Goal: Task Accomplishment & Management: Complete application form

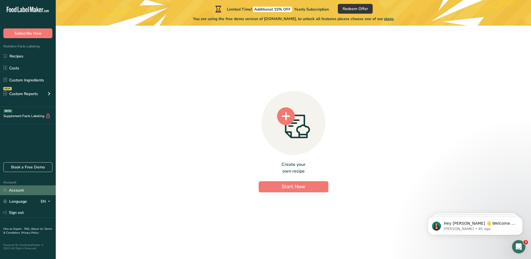
click at [22, 191] on link "Account" at bounding box center [28, 190] width 56 height 10
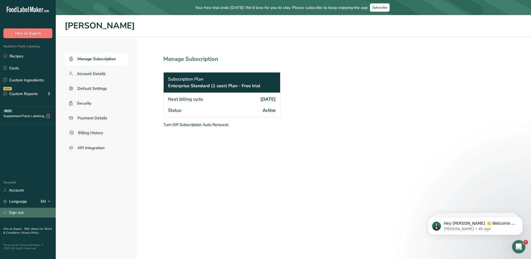
click at [16, 215] on link "Sign out" at bounding box center [28, 213] width 56 height 10
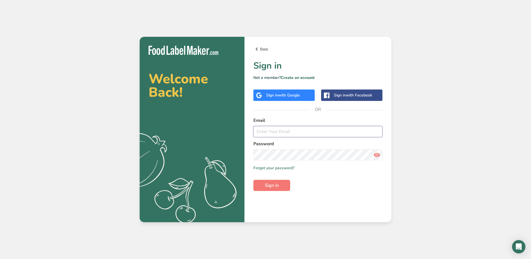
type input "[PERSON_NAME][EMAIL_ADDRESS][DOMAIN_NAME]"
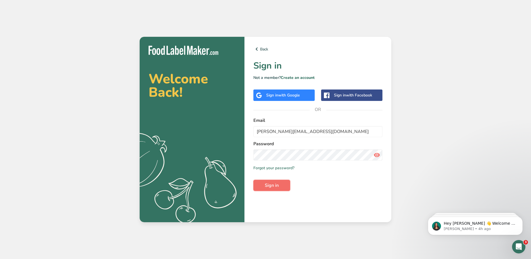
click at [274, 185] on span "Sign in" at bounding box center [272, 185] width 14 height 7
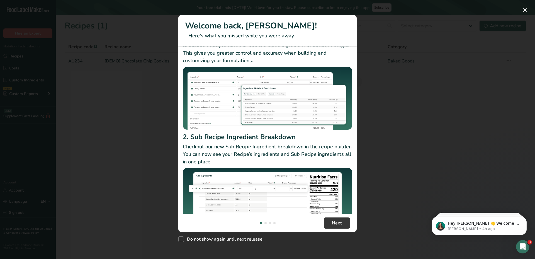
scroll to position [48, 0]
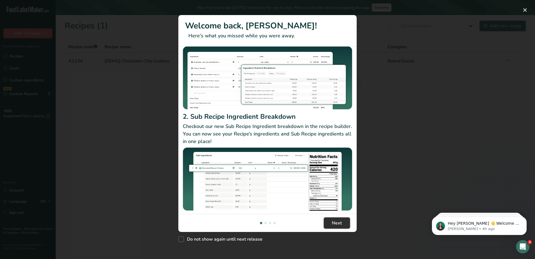
click at [340, 225] on span "Next" at bounding box center [337, 223] width 10 height 7
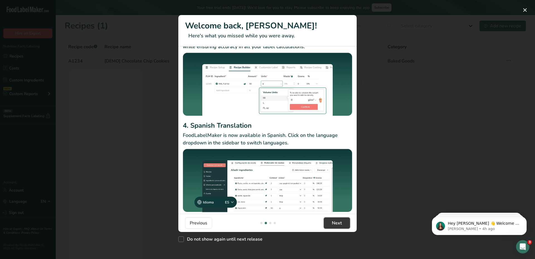
scroll to position [36, 0]
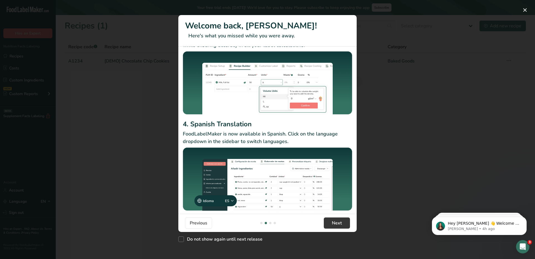
click at [338, 229] on footer "Previous Next" at bounding box center [267, 223] width 178 height 18
click at [336, 224] on span "Next" at bounding box center [337, 223] width 10 height 7
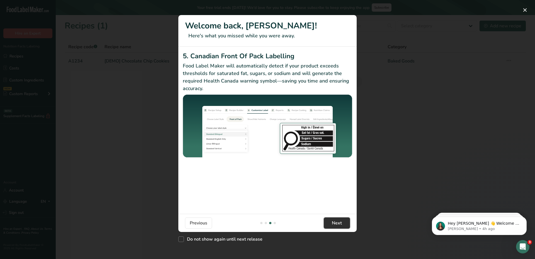
click at [334, 220] on span "Next" at bounding box center [337, 223] width 10 height 7
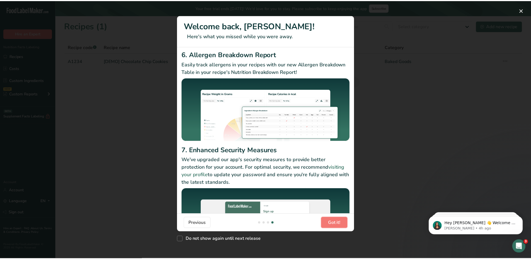
scroll to position [0, 0]
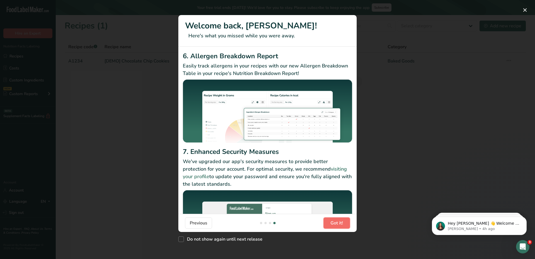
click at [333, 221] on span "Got it!" at bounding box center [337, 223] width 13 height 7
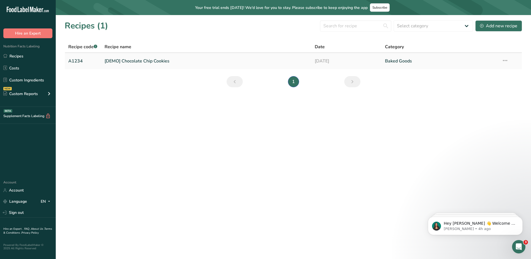
click at [144, 61] on link "[DEMO] Chocolate Chip Cookies" at bounding box center [207, 61] width 204 height 12
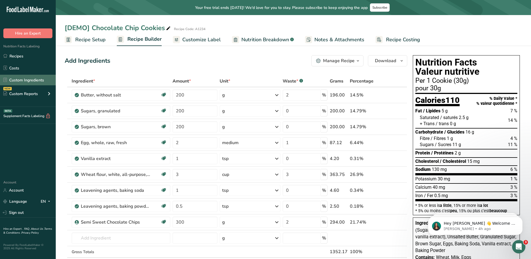
click at [26, 77] on link "Custom Ingredients" at bounding box center [28, 80] width 56 height 11
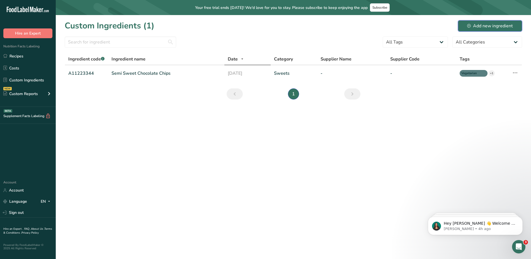
click at [481, 27] on div "Add new ingredient" at bounding box center [490, 26] width 46 height 7
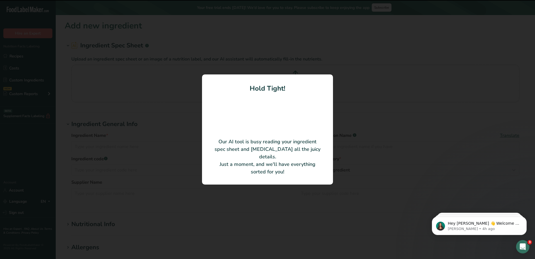
type input "Medium Grain Super Fine Brown Rice Flour"
type input "Western Foods"
type input "200251"
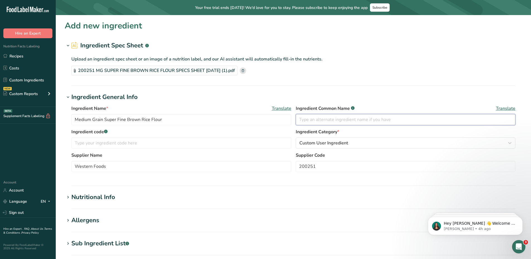
click at [336, 115] on input "text" at bounding box center [406, 119] width 220 height 11
type input "Rice Flour"
click at [124, 145] on input "text" at bounding box center [181, 142] width 220 height 11
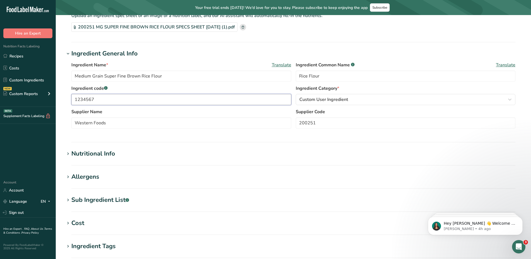
scroll to position [56, 0]
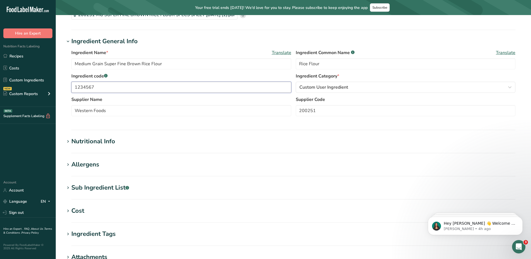
type input "1234567"
click at [69, 143] on icon at bounding box center [68, 142] width 5 height 8
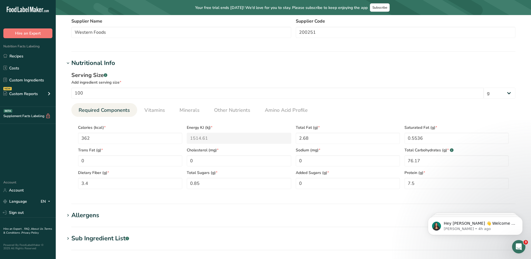
scroll to position [139, 0]
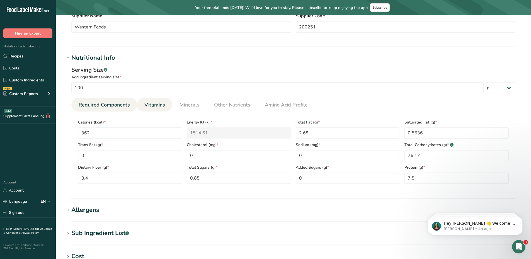
click at [157, 106] on span "Vitamins" at bounding box center [154, 105] width 21 height 8
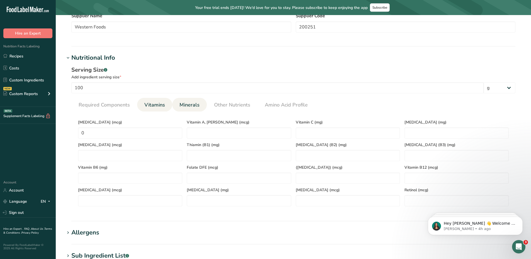
click at [190, 105] on span "Minerals" at bounding box center [190, 105] width 20 height 8
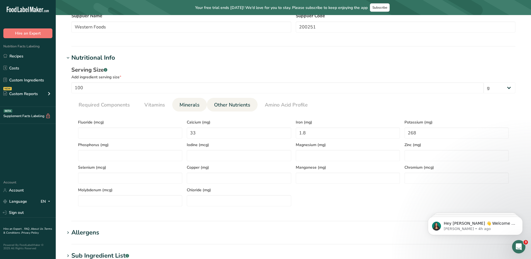
click at [222, 105] on span "Other Nutrients" at bounding box center [232, 105] width 36 height 8
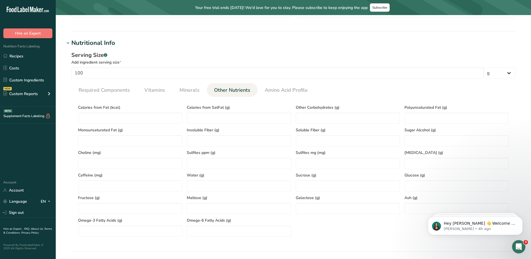
scroll to position [167, 0]
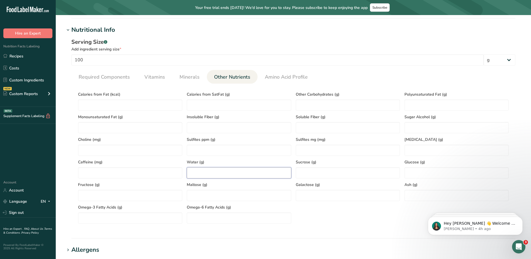
click at [210, 172] on input "number" at bounding box center [239, 172] width 104 height 11
type input "14"
click at [278, 75] on span "Amino Acid Profile" at bounding box center [286, 77] width 43 height 8
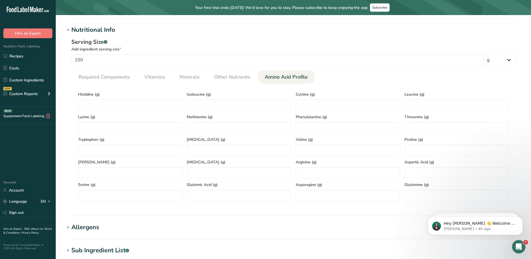
drag, startPoint x: 70, startPoint y: 228, endPoint x: 99, endPoint y: 204, distance: 37.5
click at [70, 228] on icon at bounding box center [68, 228] width 5 height 8
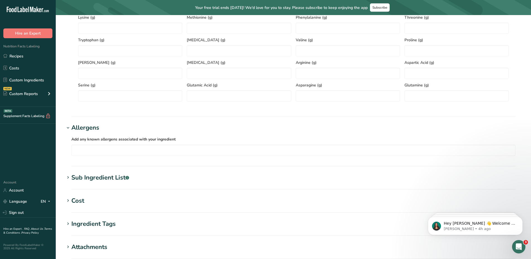
scroll to position [279, 0]
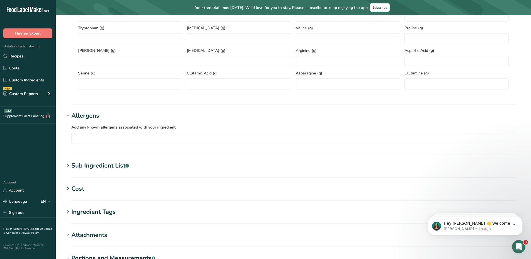
click at [67, 166] on icon at bounding box center [68, 166] width 5 height 8
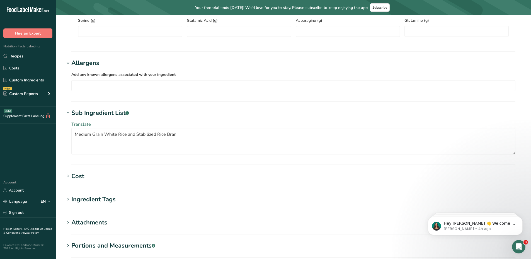
scroll to position [362, 0]
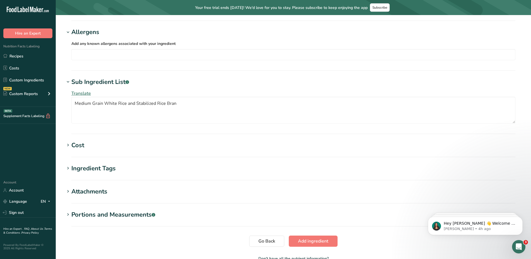
click at [66, 147] on icon at bounding box center [68, 145] width 5 height 8
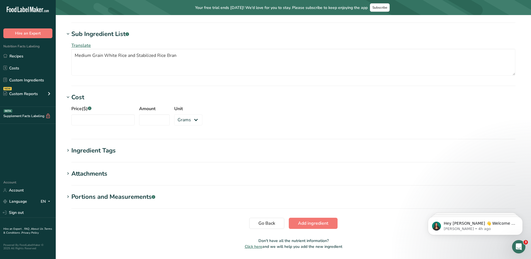
scroll to position [418, 0]
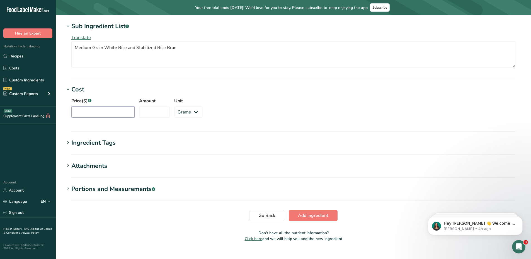
click at [89, 111] on input "Price($) .a-a{fill:#347362;}.b-a{fill:#fff;}" at bounding box center [102, 111] width 63 height 11
type input "20"
click at [164, 111] on input "Amount" at bounding box center [154, 111] width 31 height 11
type input "1"
click at [174, 108] on select "Grams kg mg mcg lb oz" at bounding box center [188, 111] width 28 height 11
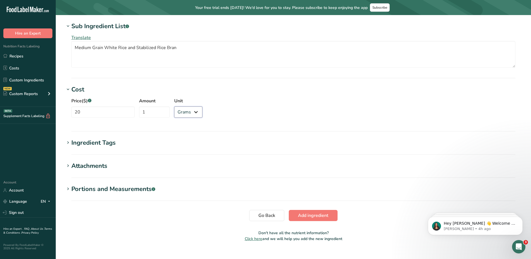
select select "1"
click at [174, 106] on select "Grams kg mg mcg lb oz" at bounding box center [188, 111] width 28 height 11
click at [66, 143] on icon at bounding box center [68, 143] width 5 height 8
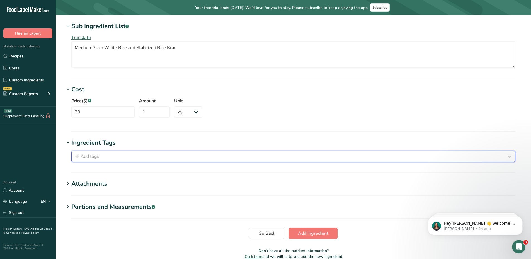
click at [107, 156] on div "Add tags" at bounding box center [293, 156] width 439 height 7
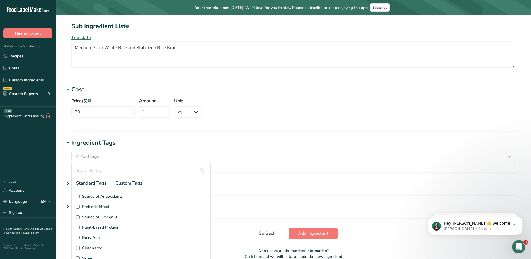
click at [125, 145] on h1 "Ingredient Tags" at bounding box center [293, 142] width 457 height 9
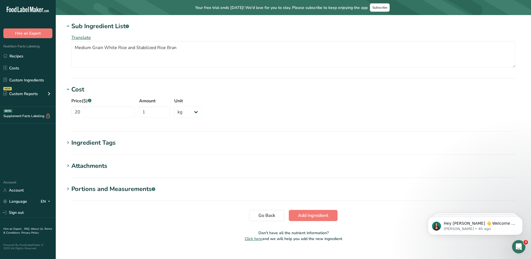
click at [70, 166] on icon at bounding box center [68, 166] width 5 height 8
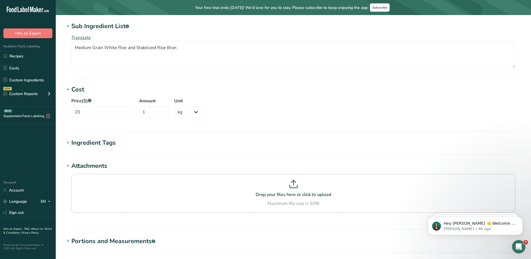
click at [71, 164] on span at bounding box center [68, 166] width 7 height 7
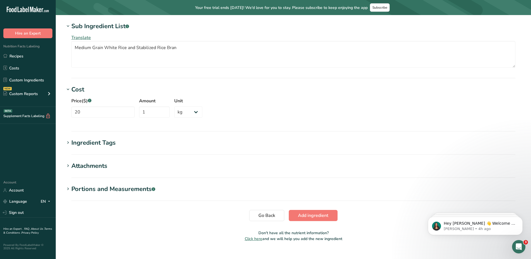
scroll to position [428, 0]
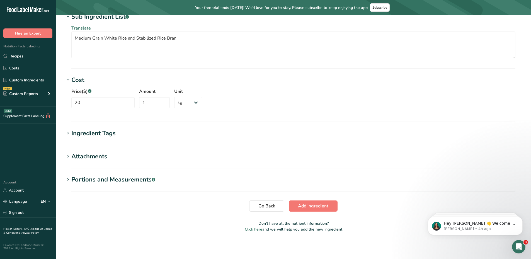
click at [70, 177] on icon at bounding box center [68, 180] width 5 height 8
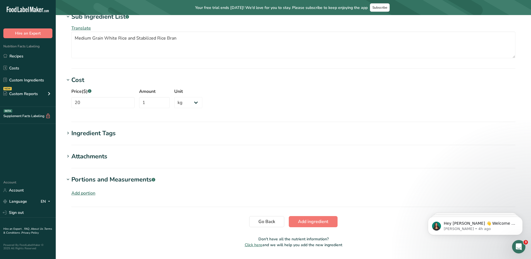
click at [70, 177] on icon at bounding box center [68, 180] width 5 height 8
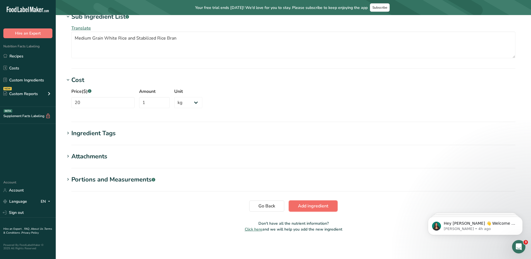
click at [327, 208] on span "Add ingredient" at bounding box center [313, 206] width 30 height 7
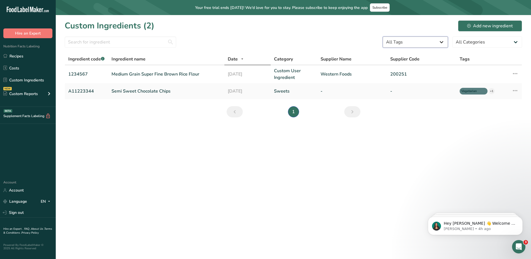
click at [446, 41] on select "All Tags Source of Antioxidants [MEDICAL_DATA] Effect Source of Omega 3 Plant-b…" at bounding box center [415, 42] width 65 height 11
click at [351, 37] on form "All Tags Source of Antioxidants [MEDICAL_DATA] Effect Source of Omega 3 Plant-b…" at bounding box center [293, 44] width 457 height 14
click at [481, 45] on select "All Categories [DEMOGRAPHIC_DATA]/[US_STATE][DEMOGRAPHIC_DATA] Foods Baby Foods…" at bounding box center [487, 42] width 70 height 11
select select "0"
click at [452, 37] on select "All Categories [DEMOGRAPHIC_DATA]/[US_STATE][DEMOGRAPHIC_DATA] Foods Baby Foods…" at bounding box center [487, 42] width 70 height 11
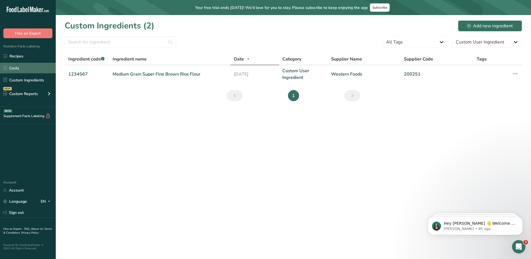
click at [16, 70] on link "Costs" at bounding box center [28, 68] width 56 height 11
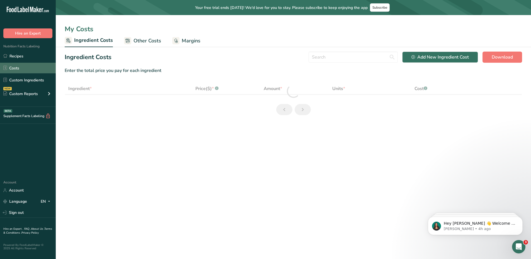
select select "1"
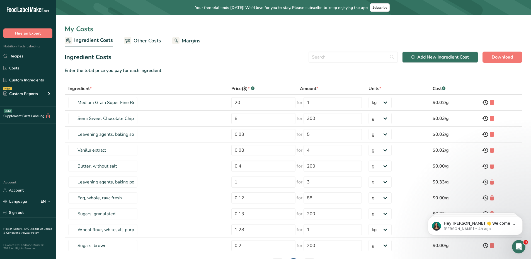
click at [132, 42] on link "Other Costs" at bounding box center [142, 41] width 37 height 13
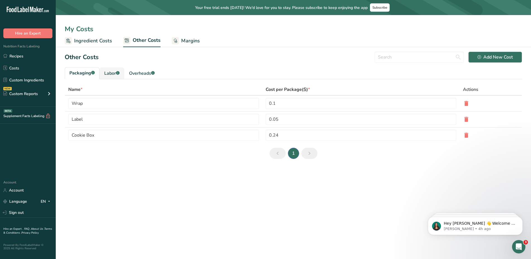
click at [111, 74] on div "Labor .a-a{fill:#347362;}.b-a{fill:#fff;}" at bounding box center [111, 73] width 15 height 7
type input "[PERSON_NAME]"
type input "Chef"
type input "9.3"
select select "1"
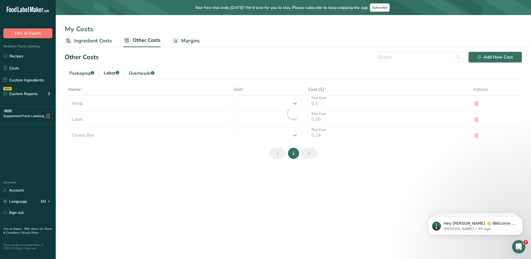
type input "3"
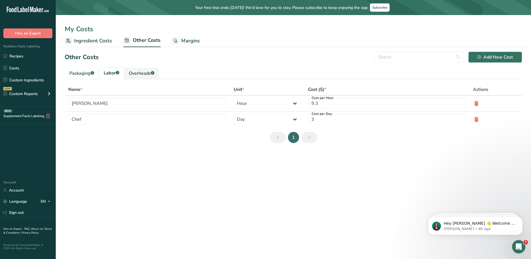
click at [146, 75] on div "Overheads .a-a{fill:#347362;}.b-a{fill:#fff;}" at bounding box center [142, 73] width 26 height 7
type input "Electricity"
type input "Gas"
type input "5"
type input "1"
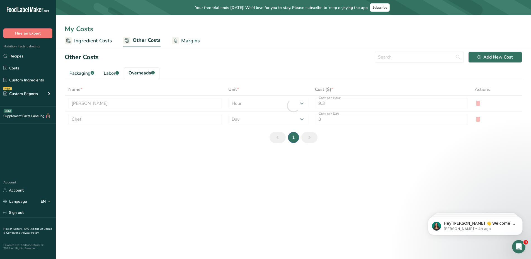
select select "1"
click at [81, 75] on div "Packaging .a-a{fill:#347362;}.b-a{fill:#fff;}" at bounding box center [81, 73] width 25 height 7
type input "Wrap"
type input "Label"
type input "0.1"
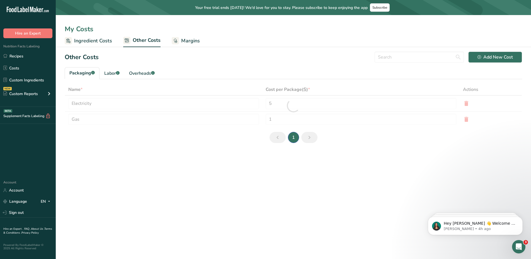
type input "0.05"
click at [194, 40] on span "Margins" at bounding box center [190, 41] width 19 height 8
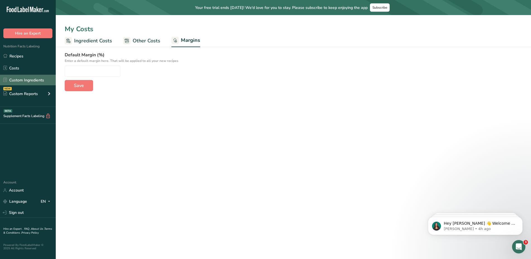
click at [32, 77] on link "Custom Ingredients" at bounding box center [28, 80] width 56 height 11
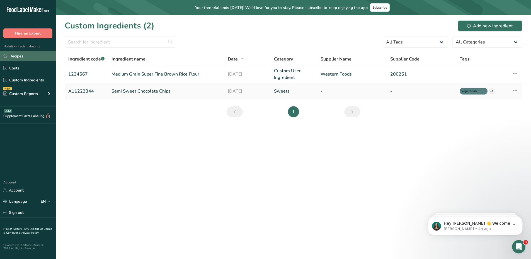
click at [22, 55] on link "Recipes" at bounding box center [28, 56] width 56 height 11
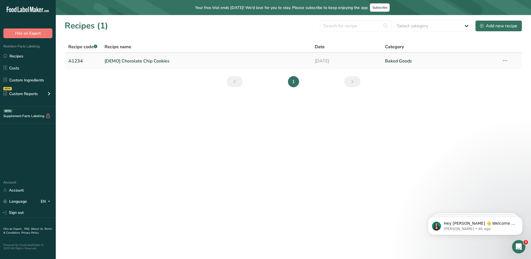
click at [505, 62] on icon at bounding box center [505, 60] width 7 height 10
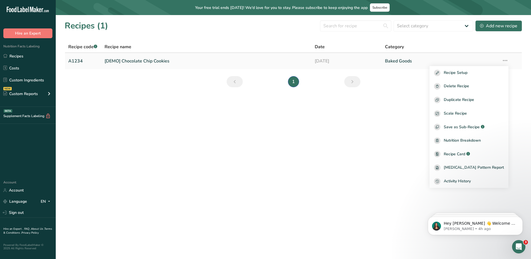
click at [505, 62] on icon at bounding box center [505, 60] width 7 height 10
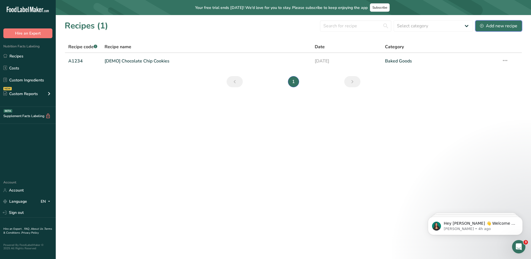
click at [498, 25] on div "Add new recipe" at bounding box center [498, 26] width 37 height 7
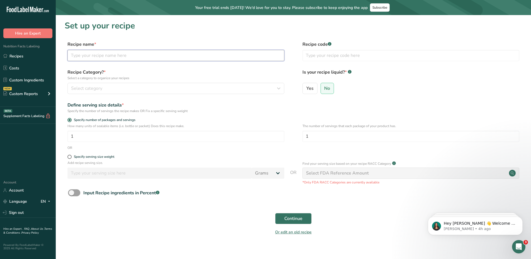
click at [91, 54] on input "text" at bounding box center [175, 55] width 217 height 11
type input "Test Recipe Number 1"
click at [314, 56] on input "text" at bounding box center [410, 55] width 217 height 11
click at [310, 56] on input "124567" at bounding box center [410, 55] width 217 height 11
type input "1234567"
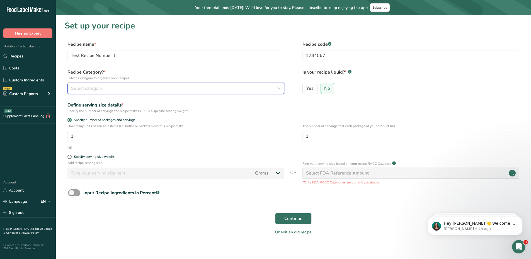
click at [129, 90] on div "Select category" at bounding box center [174, 88] width 206 height 7
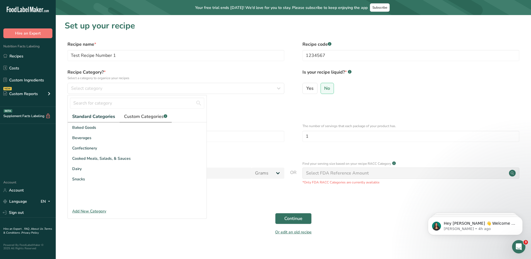
click at [144, 116] on span "Custom Categories .a-a{fill:#347362;}.b-a{fill:#fff;}" at bounding box center [145, 116] width 43 height 7
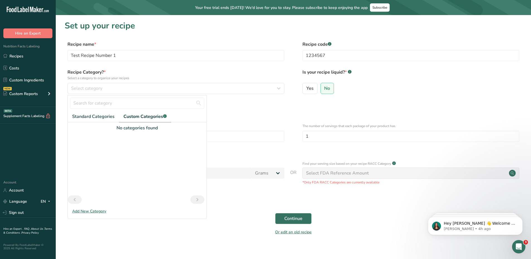
click at [88, 212] on div "Add New Category" at bounding box center [137, 211] width 139 height 6
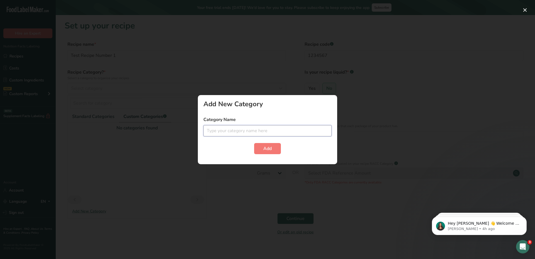
click at [206, 128] on input "text" at bounding box center [267, 130] width 128 height 11
type input "Pending Regulatory Approval"
click at [258, 147] on button "Add" at bounding box center [267, 148] width 27 height 11
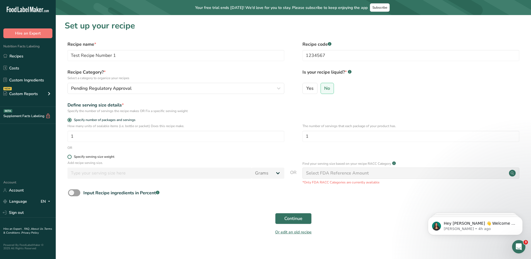
click at [111, 155] on div "Specify serving size weight" at bounding box center [94, 157] width 40 height 4
click at [71, 155] on input "Specify serving size weight" at bounding box center [69, 157] width 4 height 4
radio input "true"
radio input "false"
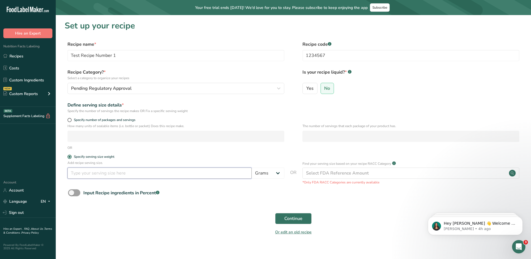
click at [107, 172] on input "number" at bounding box center [159, 173] width 184 height 11
type input "100"
click at [173, 157] on label "Specify serving size weight" at bounding box center [175, 157] width 217 height 4
click at [71, 157] on input "Specify serving size weight" at bounding box center [69, 157] width 4 height 4
click at [77, 192] on span at bounding box center [74, 192] width 12 height 7
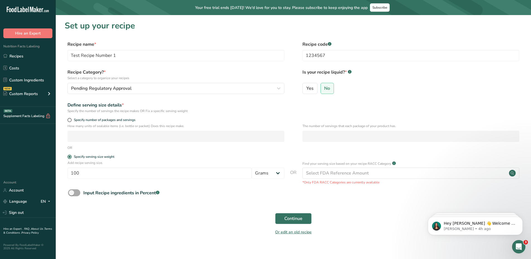
click at [72, 192] on input "Input Recipe ingredients in Percent .a-a{fill:#347362;}.b-a{fill:#fff;}" at bounding box center [70, 193] width 4 height 4
checkbox input "true"
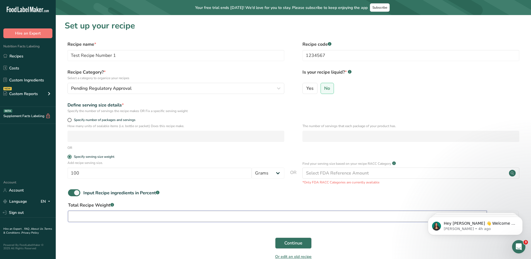
click at [101, 216] on input "number" at bounding box center [277, 216] width 419 height 11
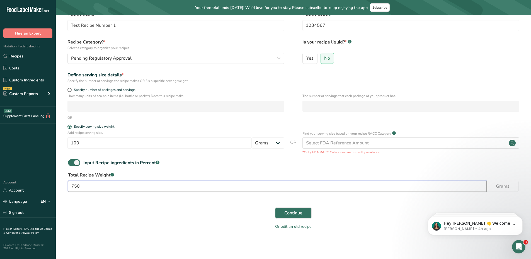
scroll to position [31, 0]
type input "750"
click at [302, 213] on span "Continue" at bounding box center [293, 212] width 18 height 7
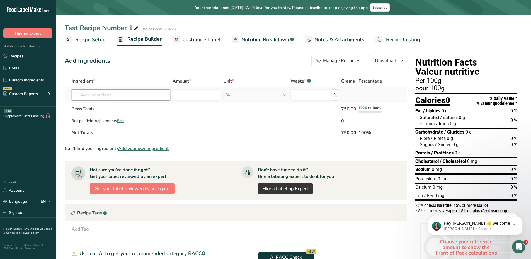
click at [118, 94] on input "text" at bounding box center [121, 94] width 99 height 11
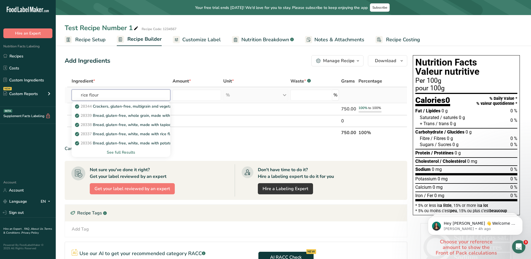
type input "rice flour"
click at [114, 152] on div "See full Results" at bounding box center [121, 152] width 90 height 6
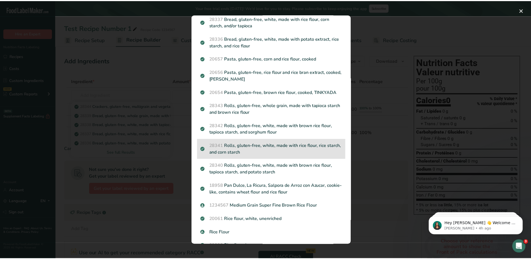
scroll to position [120, 0]
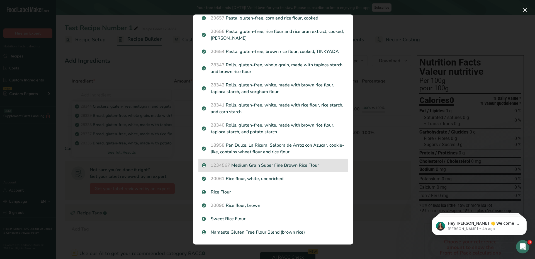
click at [278, 167] on p "1234567 Medium Grain Super Fine Brown Rice Flour" at bounding box center [273, 165] width 143 height 7
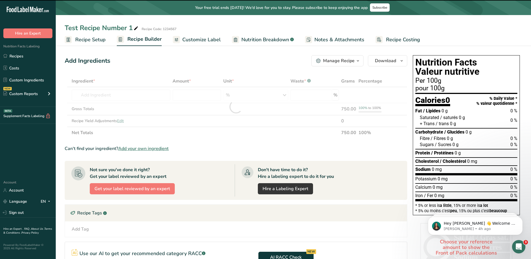
type input "0"
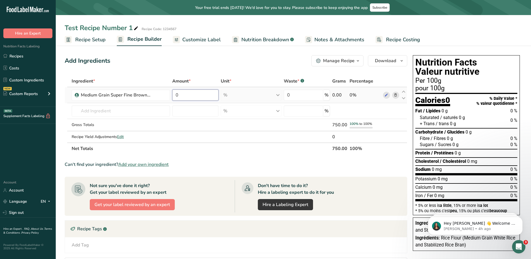
click at [196, 96] on input "0" at bounding box center [195, 94] width 46 height 11
type input "50"
click at [144, 105] on div "Ingredient * Amount * Unit * Waste * .a-a{fill:#347362;}.b-a{fill:#fff;} Grams …" at bounding box center [236, 114] width 343 height 79
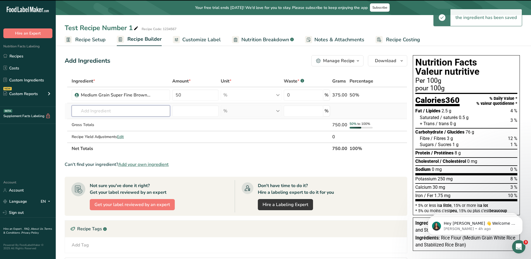
click at [111, 111] on input "text" at bounding box center [121, 110] width 99 height 11
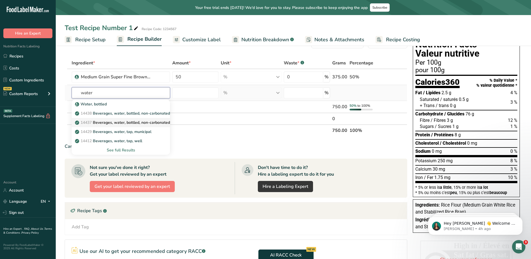
scroll to position [28, 0]
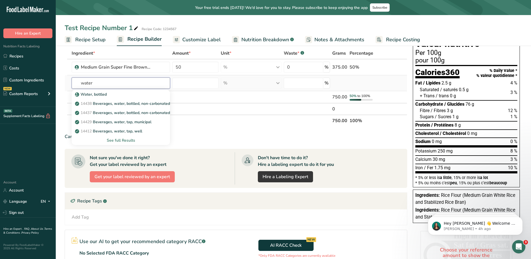
type input "water"
click at [121, 140] on div "See full Results" at bounding box center [121, 140] width 90 height 6
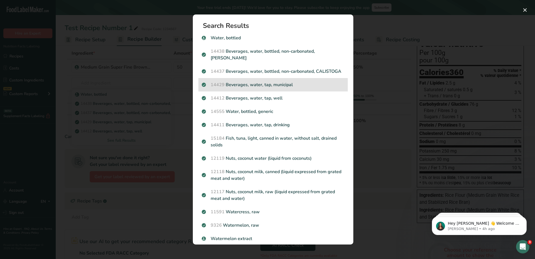
click at [256, 88] on p "14429 [GEOGRAPHIC_DATA], water, tap, municipal" at bounding box center [273, 84] width 143 height 7
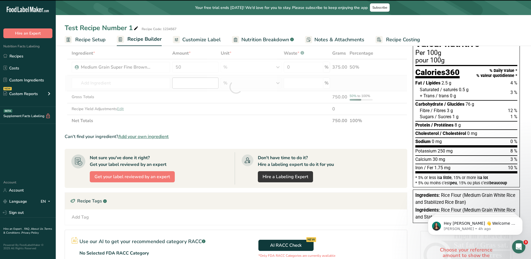
type input "0"
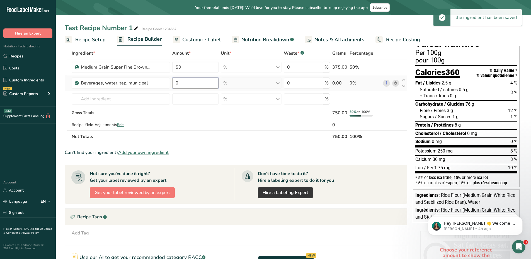
click at [203, 82] on input "0" at bounding box center [195, 82] width 46 height 11
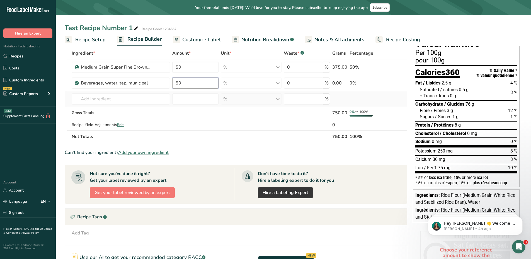
type input "50"
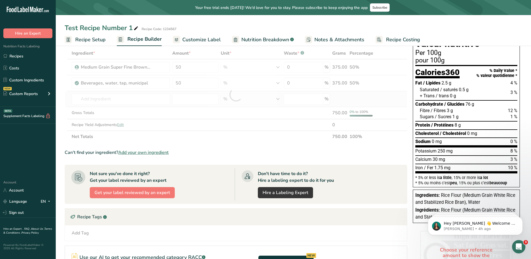
click at [382, 99] on div "Ingredient * Amount * Unit * Waste * .a-a{fill:#347362;}.b-a{fill:#fff;} Grams …" at bounding box center [236, 94] width 343 height 95
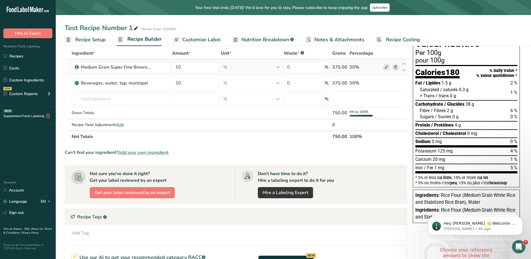
click at [343, 67] on div "375.00" at bounding box center [339, 67] width 15 height 7
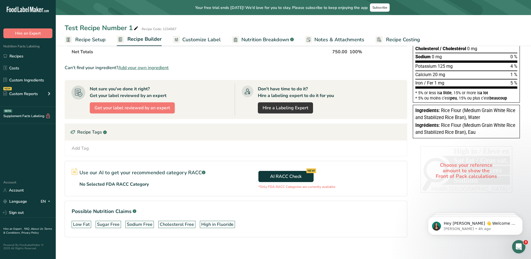
scroll to position [118, 0]
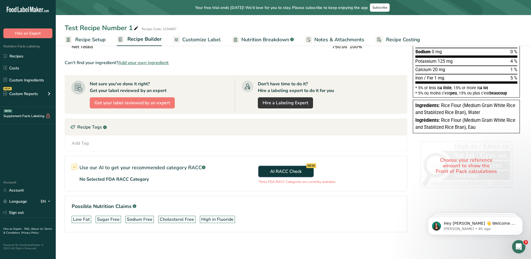
click at [278, 173] on span "AI RACC Check NEW" at bounding box center [285, 171] width 31 height 7
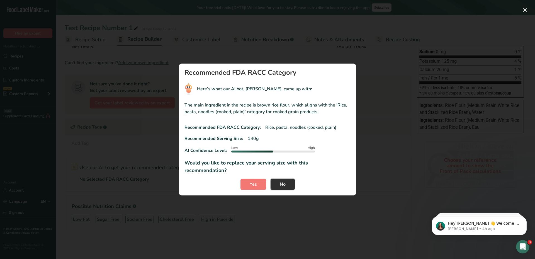
click at [284, 181] on span "No" at bounding box center [283, 184] width 6 height 7
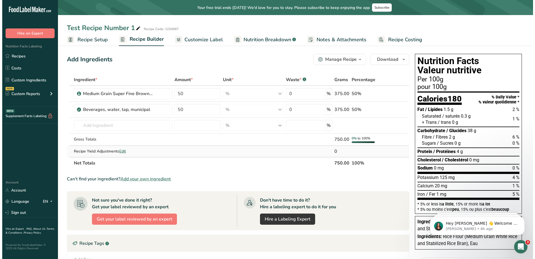
scroll to position [0, 0]
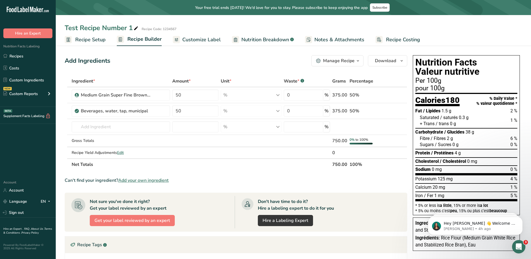
click at [355, 61] on button "Manage Recipe" at bounding box center [337, 60] width 52 height 11
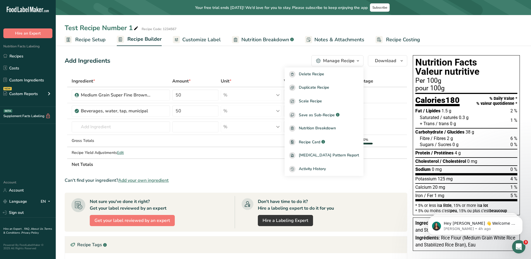
click at [355, 61] on span "button" at bounding box center [358, 60] width 7 height 7
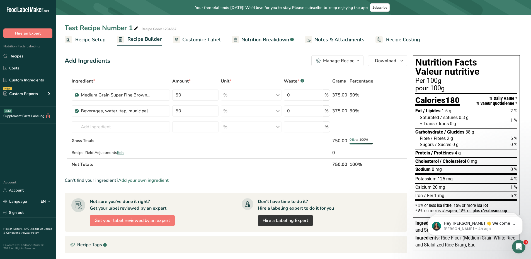
click at [99, 42] on span "Recipe Setup" at bounding box center [90, 40] width 30 height 8
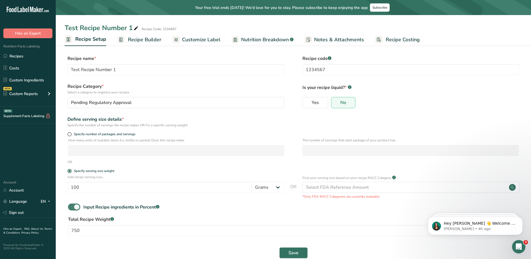
click at [74, 206] on span at bounding box center [74, 206] width 12 height 7
click at [72, 206] on input "Input Recipe ingredients in Percent .a-a{fill:#347362;}.b-a{fill:#fff;}" at bounding box center [70, 207] width 4 height 4
checkbox input "false"
click at [143, 41] on span "Recipe Builder" at bounding box center [144, 40] width 33 height 8
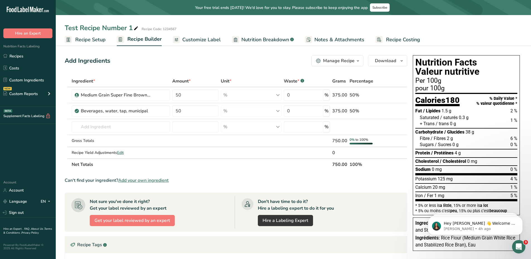
click at [97, 40] on span "Recipe Setup" at bounding box center [90, 40] width 30 height 8
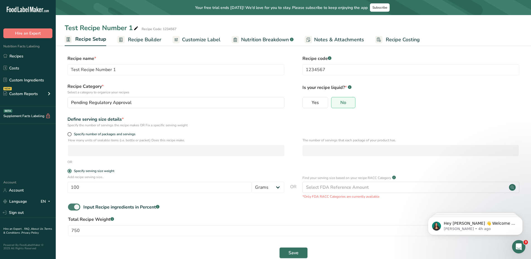
click at [73, 207] on span at bounding box center [74, 206] width 12 height 7
click at [72, 207] on input "Input Recipe ingredients in Percent .a-a{fill:#347362;}.b-a{fill:#fff;}" at bounding box center [70, 207] width 4 height 4
checkbox input "false"
click at [293, 228] on span "Save" at bounding box center [293, 228] width 10 height 7
click at [146, 40] on span "Recipe Builder" at bounding box center [144, 40] width 33 height 8
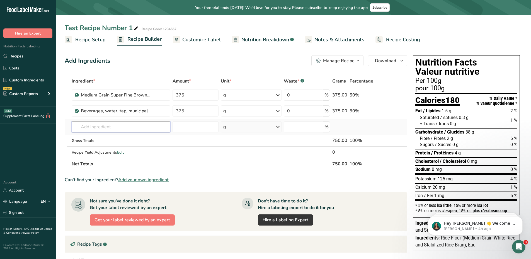
click at [100, 124] on input "text" at bounding box center [121, 126] width 99 height 11
click at [183, 38] on span "Customize Label" at bounding box center [201, 40] width 38 height 8
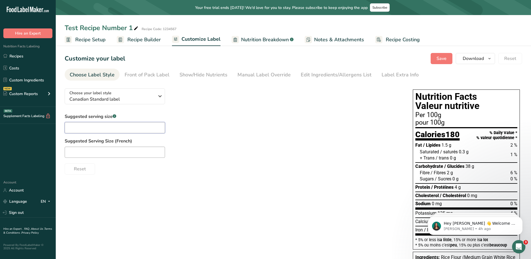
click at [126, 128] on input "text" at bounding box center [115, 127] width 100 height 11
click at [113, 102] on span "Canadian Standard label" at bounding box center [111, 99] width 85 height 7
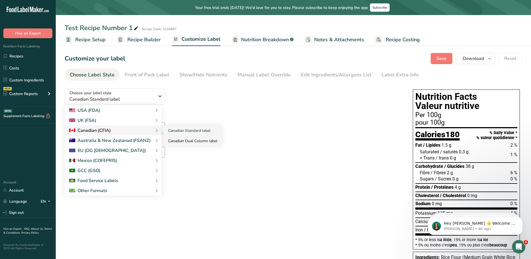
click at [183, 137] on link "Canadian Dual Column label" at bounding box center [193, 141] width 58 height 10
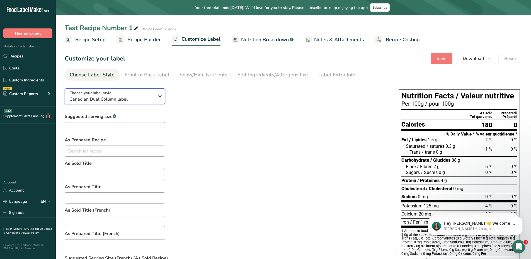
click at [135, 99] on span "Canadian Dual Column label" at bounding box center [111, 99] width 85 height 7
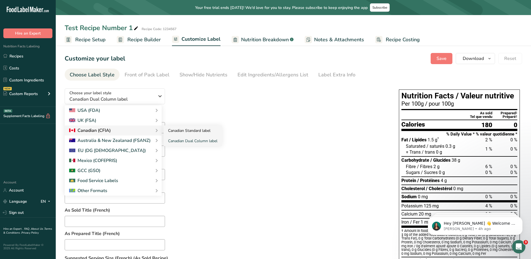
click at [173, 130] on link "Canadian Standard label" at bounding box center [193, 130] width 58 height 10
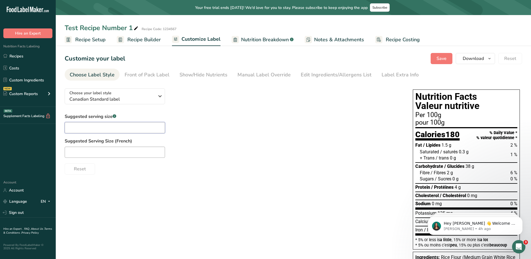
click at [115, 128] on input "text" at bounding box center [115, 127] width 100 height 11
type input "3"
type input "1 pizza"
click at [116, 151] on input "text" at bounding box center [115, 152] width 100 height 11
type input "1"
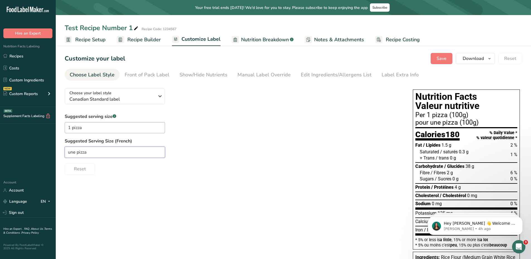
type input "une pizza"
click at [71, 128] on input "1 pizza" at bounding box center [115, 127] width 100 height 11
type input "one pizza"
click at [232, 139] on label "Suggested Serving Size (French)" at bounding box center [233, 141] width 337 height 7
click at [159, 77] on div "Front of Pack Label" at bounding box center [147, 75] width 45 height 8
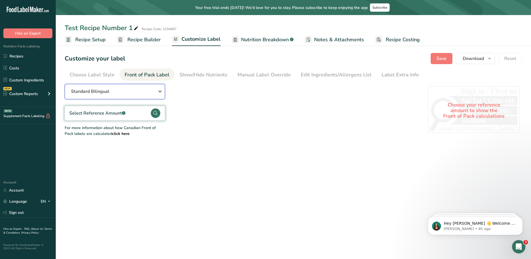
click at [116, 90] on div "Standard Bilingual" at bounding box center [114, 91] width 87 height 7
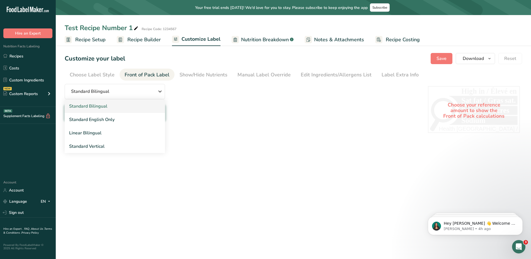
click at [114, 105] on link "Standard Bilingual" at bounding box center [115, 106] width 100 height 13
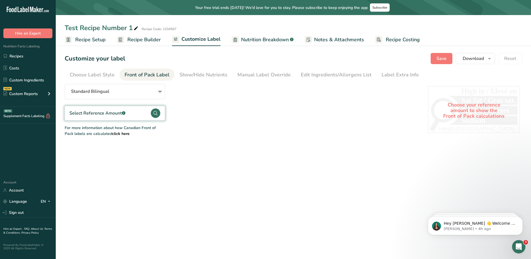
click at [118, 113] on div "Select Reference Amount .a-a{fill:#347362;}.b-a{fill:#fff;}" at bounding box center [97, 113] width 56 height 7
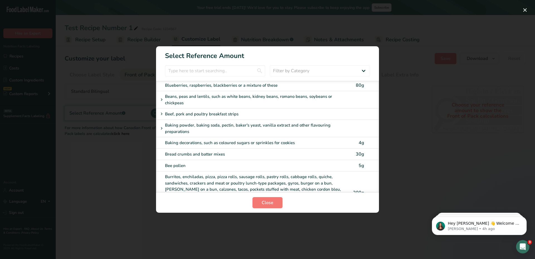
scroll to position [195, 0]
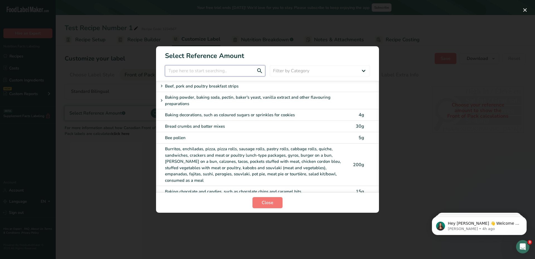
click at [201, 72] on input "FOP Category Selection Modal" at bounding box center [215, 70] width 100 height 11
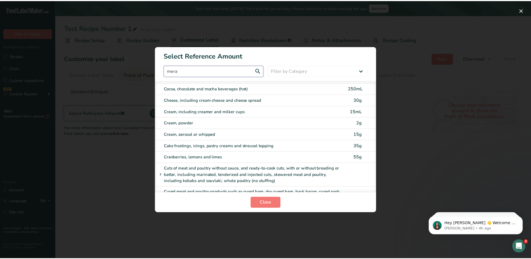
scroll to position [0, 0]
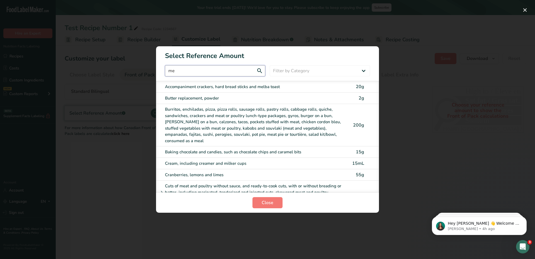
type input "m"
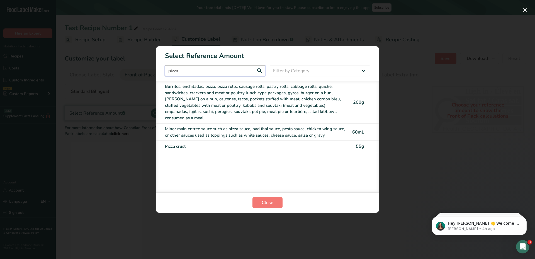
type input "pizza"
click at [221, 99] on div "Burritos, enchiladas, pizza, pizza rolls, sausage rolls, pastry rolls, cabbage …" at bounding box center [256, 102] width 182 height 38
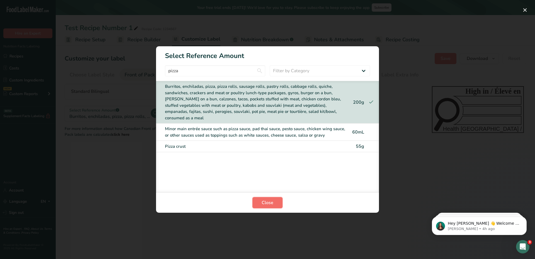
click at [271, 205] on span "Close" at bounding box center [268, 202] width 12 height 7
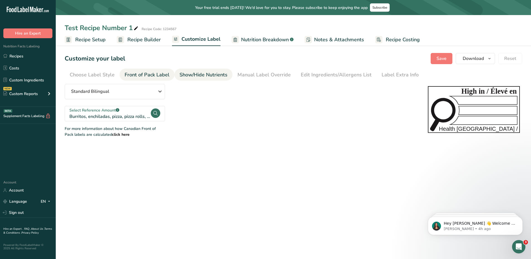
click at [197, 73] on div "Show/Hide Nutrients" at bounding box center [204, 75] width 48 height 8
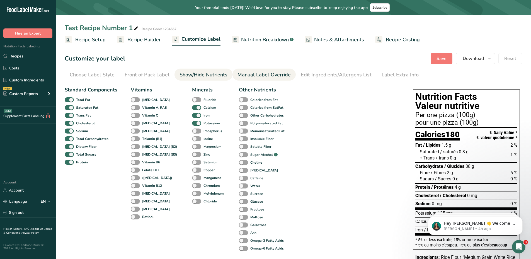
click at [252, 73] on div "Manual Label Override" at bounding box center [263, 75] width 53 height 8
type input "Per one pizza (100g)"
type input "pour une pizza (100g)"
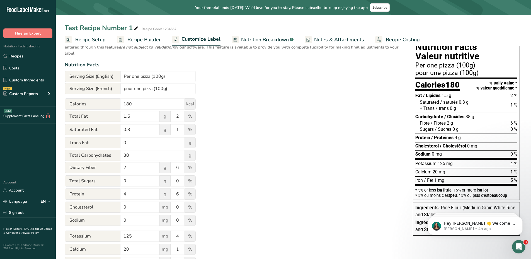
scroll to position [81, 0]
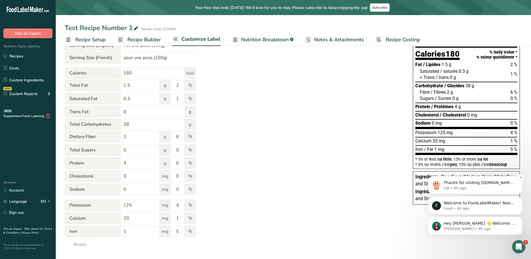
click at [448, 191] on div "Thanks for visiting [DOMAIN_NAME]! Select from our common questions below or se…" at bounding box center [480, 185] width 72 height 11
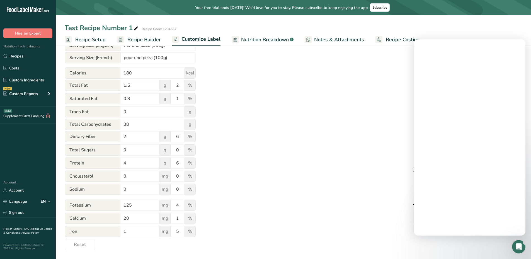
scroll to position [0, 0]
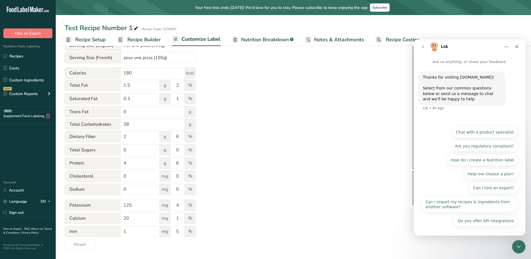
click at [426, 49] on button "go back" at bounding box center [423, 47] width 11 height 11
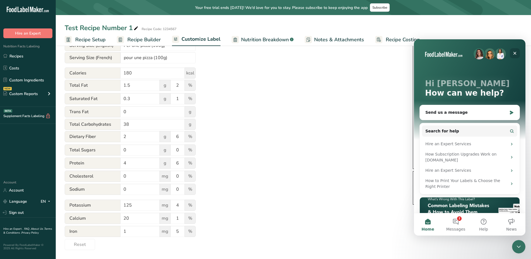
click at [516, 52] on icon "Close" at bounding box center [514, 53] width 3 height 3
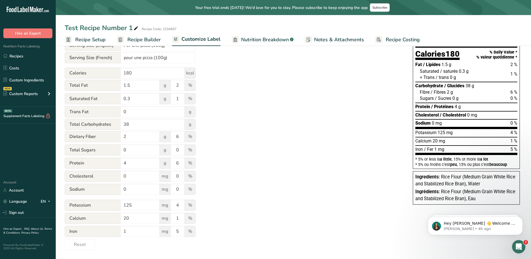
click at [456, 179] on span "Rice Flour (Medium Grain White Rice and Stabilized Rice Bran), Water" at bounding box center [465, 180] width 100 height 12
drag, startPoint x: 457, startPoint y: 176, endPoint x: 477, endPoint y: 178, distance: 20.2
click at [477, 178] on span "Rice Flour (Medium Grain White Rice and Stabilized Rice Bran), Water" at bounding box center [465, 180] width 100 height 12
click at [482, 183] on div "Ingredients: Rice Flour (Medium Grain White Rice and Stabilized Rice Bran), Wat…" at bounding box center [466, 181] width 102 height 14
click at [479, 184] on span "Rice Flour (Medium Grain White Rice and Stabilized Rice Bran), Water" at bounding box center [465, 180] width 100 height 12
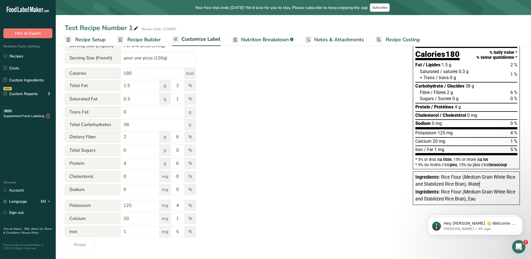
scroll to position [81, 0]
click at [455, 176] on span "Rice Flour (Medium Grain White Rice and Stabilized Rice Bran), Water" at bounding box center [465, 180] width 100 height 12
click at [455, 177] on span "Rice Flour (Medium Grain White Rice and Stabilized Rice Bran), Water" at bounding box center [465, 180] width 100 height 12
click at [364, 174] on div "Utilize this manual override feature to get full control over the nutrition lab…" at bounding box center [233, 126] width 337 height 247
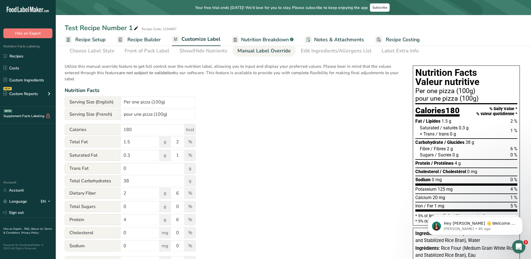
scroll to position [0, 0]
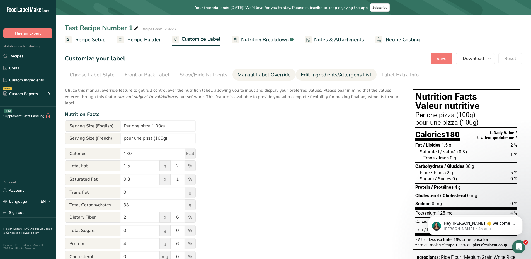
click at [314, 76] on div "Edit Ingredients/Allergens List" at bounding box center [336, 75] width 71 height 8
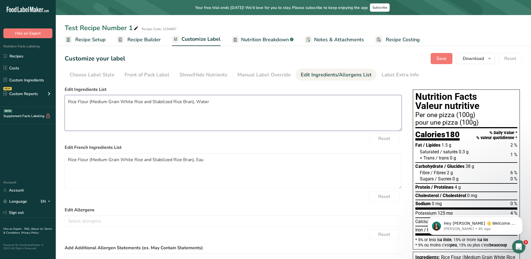
drag, startPoint x: 89, startPoint y: 101, endPoint x: 189, endPoint y: 104, distance: 100.1
click at [189, 104] on textarea "Rice Flour (Medium Grain White Rice and Stabilized Rice Bran), Water" at bounding box center [233, 113] width 337 height 36
click at [160, 98] on textarea "Rice Flour, Water" at bounding box center [233, 113] width 337 height 36
type textarea "Rice Flour, Water"
click at [192, 159] on textarea "Rice Flour (Medium Grain White Rice and Stabilized Rice Bran), Eau" at bounding box center [233, 171] width 337 height 36
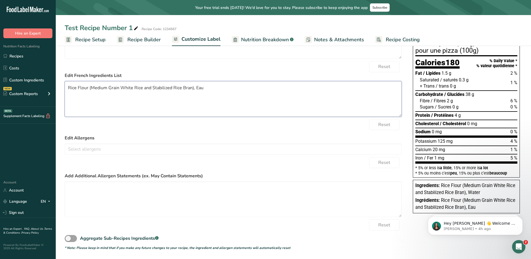
scroll to position [72, 0]
click at [75, 238] on span at bounding box center [71, 238] width 12 height 7
click at [68, 238] on input "Aggregate Sub-Recipes Ingredients .a-a{fill:#347362;}.b-a{fill:#fff;}" at bounding box center [67, 238] width 4 height 4
checkbox input "true"
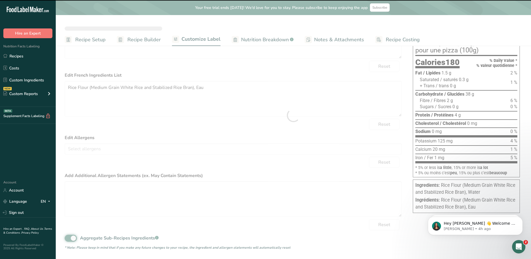
type textarea "Water, Rice Flour (Medium Grain White Rice and Stabilized Rice Bran)"
type textarea "Eau, Rice Flour (Medium Grain White Rice and Stabilized Rice Bran)"
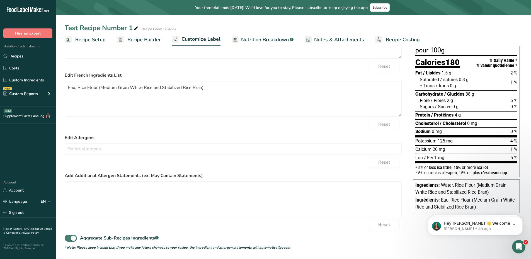
click at [73, 235] on span at bounding box center [71, 238] width 12 height 7
click at [68, 236] on input "Aggregate Sub-Recipes Ingredients .a-a{fill:#347362;}.b-a{fill:#fff;}" at bounding box center [67, 238] width 4 height 4
checkbox input "false"
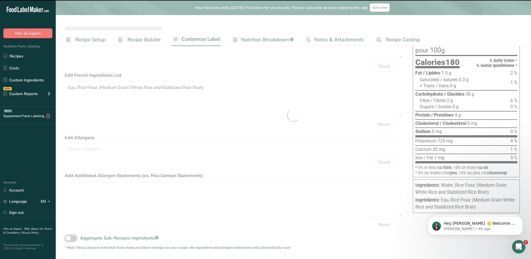
type textarea "Rice Flour (Medium Grain White Rice and Stabilized Rice Bran), Water"
type textarea "Rice Flour (Medium Grain White Rice and Stabilized Rice Bran), Eau"
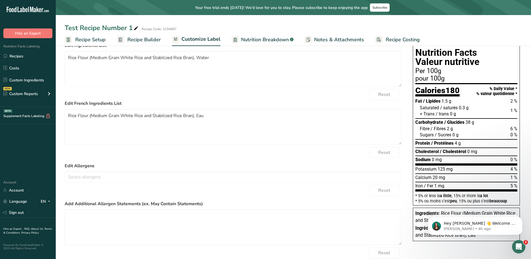
scroll to position [0, 0]
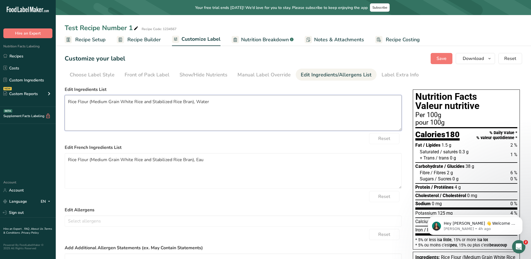
drag, startPoint x: 89, startPoint y: 101, endPoint x: 188, endPoint y: 99, distance: 99.0
click at [188, 99] on textarea "Rice Flour (Medium Grain White Rice and Stabilized Rice Bran), Water" at bounding box center [233, 113] width 337 height 36
type textarea "Rice Flour, Water"
click at [441, 61] on span "Save" at bounding box center [442, 58] width 10 height 7
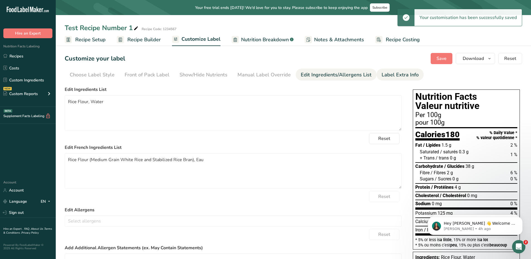
click at [393, 76] on div "Label Extra Info" at bounding box center [400, 75] width 37 height 8
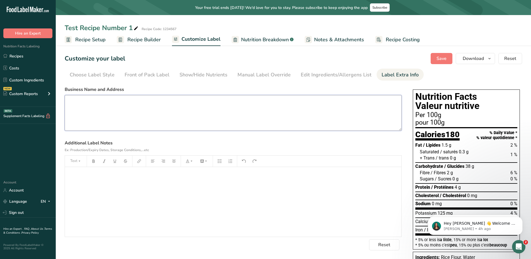
click at [189, 103] on textarea at bounding box center [233, 113] width 337 height 36
type textarea "Daiya Foods"
click at [187, 180] on div "﻿" at bounding box center [233, 202] width 336 height 70
click at [440, 62] on span "Save" at bounding box center [442, 58] width 10 height 7
click at [261, 42] on span "Nutrition Breakdown" at bounding box center [265, 40] width 48 height 8
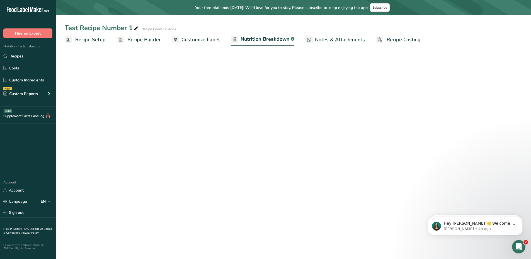
select select "Calories"
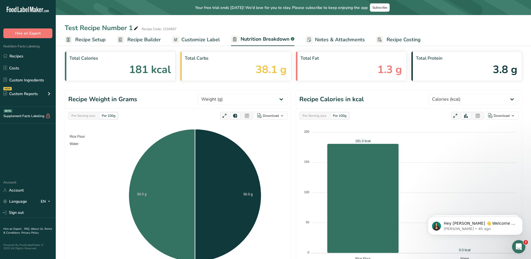
scroll to position [16, 0]
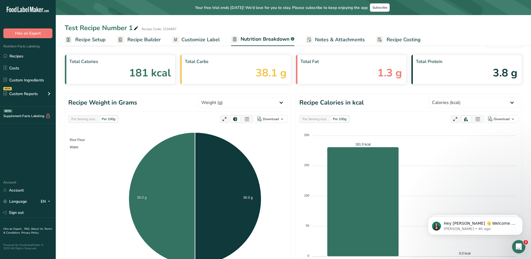
click at [333, 37] on span "Notes & Attachments" at bounding box center [340, 40] width 50 height 8
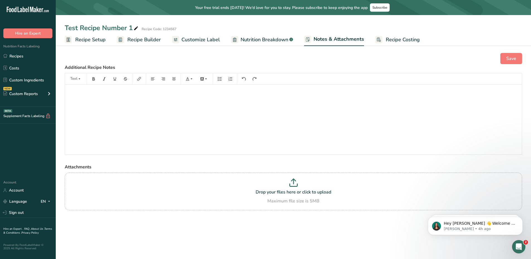
click at [396, 36] on span "Recipe Costing" at bounding box center [403, 40] width 34 height 8
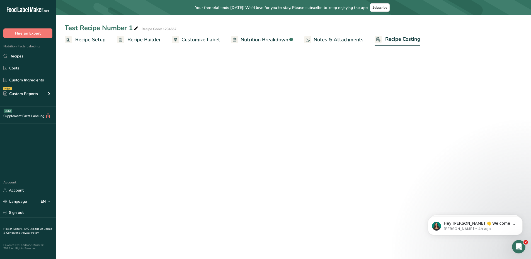
select select "1"
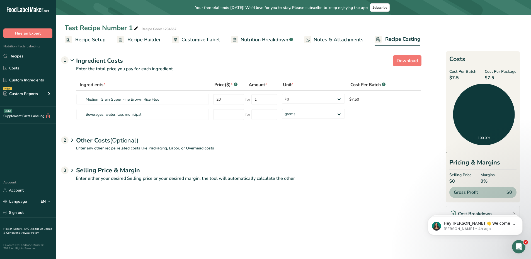
click at [126, 39] on link "Recipe Builder" at bounding box center [139, 39] width 44 height 13
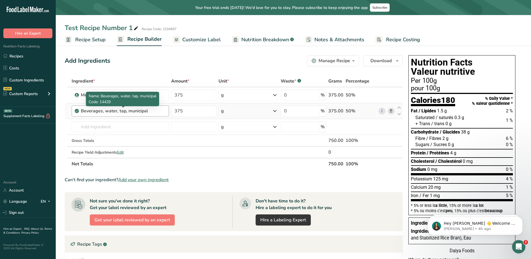
click at [109, 112] on div "Beverages, water, tap, municipal" at bounding box center [116, 111] width 70 height 7
click at [115, 111] on div "Beverages, water, tap, municipal" at bounding box center [116, 111] width 70 height 7
click at [147, 110] on div "Beverages, water, tap, municipal" at bounding box center [116, 111] width 70 height 7
click at [148, 110] on div "Beverages, water, tap, municipal" at bounding box center [116, 111] width 70 height 7
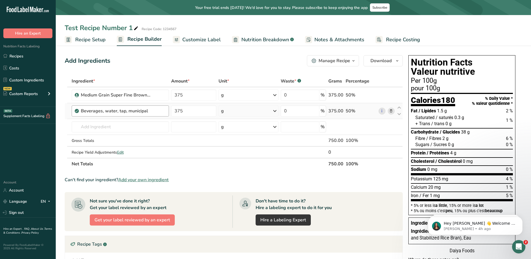
click at [134, 113] on div "Beverages, water, tap, municipal" at bounding box center [116, 111] width 70 height 7
click at [126, 96] on span "Name: Beverages, water, tap, municipal" at bounding box center [123, 95] width 68 height 5
click at [74, 94] on div "Medium Grain Super Fine Brown Rice Flour" at bounding box center [120, 94] width 97 height 11
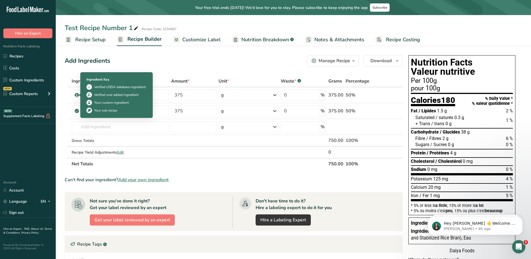
click at [100, 91] on div "Ingredient Key Verified USDA database ingredient Verified user added ingredient…" at bounding box center [116, 95] width 67 height 43
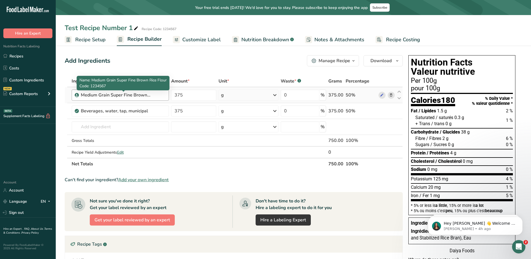
click at [118, 93] on div "Medium Grain Super Fine Brown Rice Flour" at bounding box center [116, 95] width 70 height 7
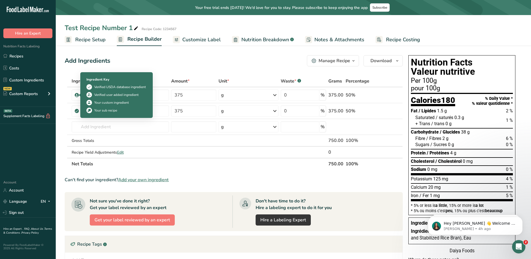
click at [102, 111] on div "Your sub recipe" at bounding box center [105, 110] width 23 height 5
click at [101, 99] on div "Ingredient Key Verified USDA database ingredient Verified user added ingredient…" at bounding box center [116, 95] width 67 height 43
click at [101, 94] on div "Verified user added ingredient" at bounding box center [116, 94] width 44 height 5
click at [102, 84] on div "Verified USDA database ingredient" at bounding box center [116, 87] width 60 height 6
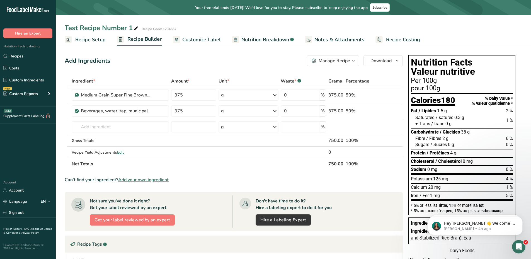
click at [86, 42] on span "Recipe Setup" at bounding box center [90, 40] width 30 height 8
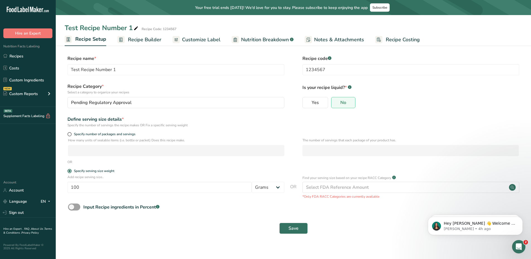
click at [138, 40] on span "Recipe Builder" at bounding box center [144, 40] width 33 height 8
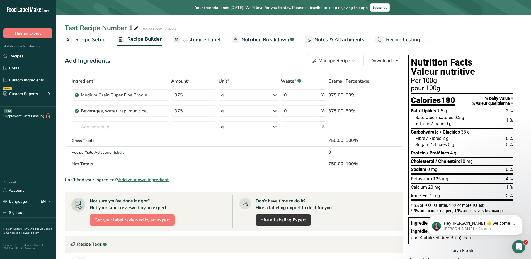
click at [353, 60] on icon "button" at bounding box center [353, 60] width 4 height 7
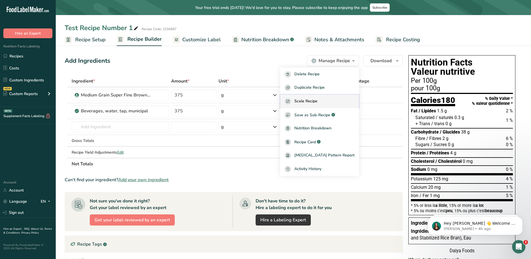
click at [332, 101] on div "Scale Recipe" at bounding box center [320, 101] width 70 height 6
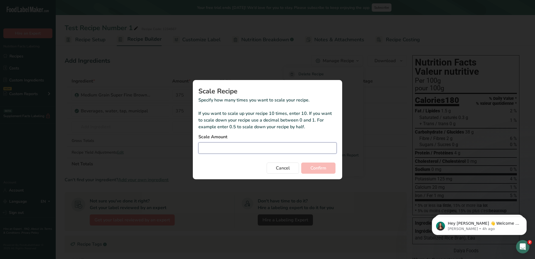
click at [228, 143] on input "Duplicate recipe modal" at bounding box center [267, 147] width 138 height 11
type input "10"
click at [319, 166] on span "Confirm" at bounding box center [319, 168] width 16 height 7
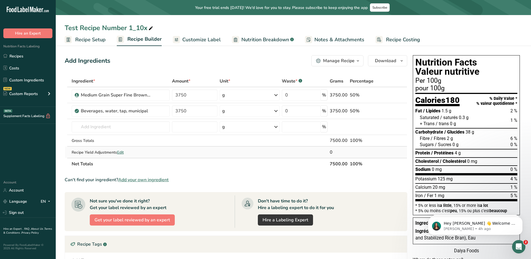
click at [123, 154] on span "Edit" at bounding box center [120, 152] width 7 height 5
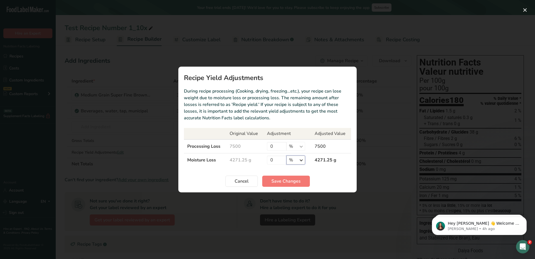
click at [296, 160] on select "% g kg mg mcg lb oz" at bounding box center [296, 160] width 19 height 9
drag, startPoint x: 274, startPoint y: 159, endPoint x: 264, endPoint y: 159, distance: 10.0
click at [264, 159] on td "0 % g kg mg mcg lb oz" at bounding box center [288, 160] width 48 height 14
type input "15"
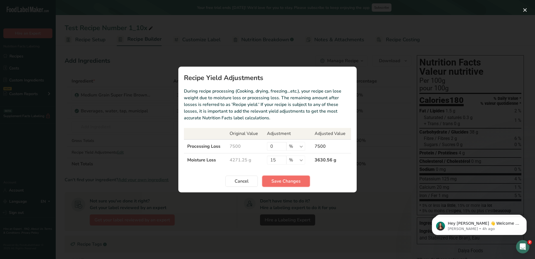
click at [277, 179] on span "Save Changes" at bounding box center [285, 181] width 29 height 7
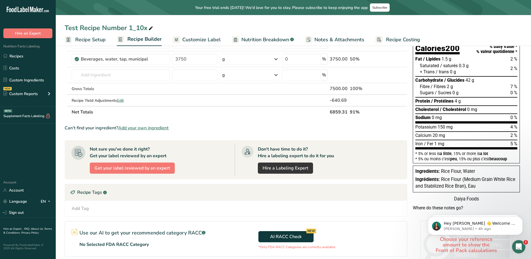
scroll to position [56, 0]
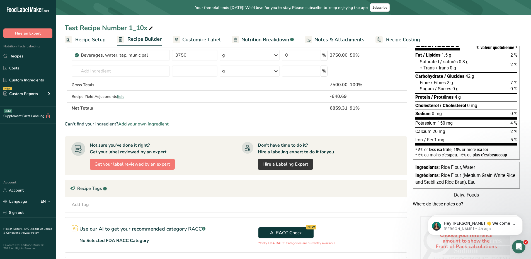
click at [149, 124] on span "Add your own ingredient" at bounding box center [143, 124] width 50 height 7
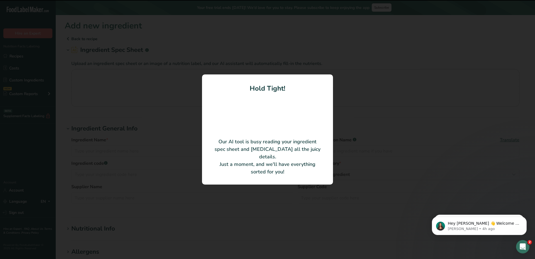
type input "Cane Sugar, Conventional"
type input "MLG Food Ingredients"
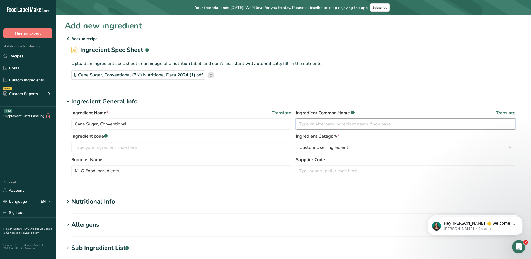
click at [338, 125] on input "text" at bounding box center [406, 123] width 220 height 11
type input "Sugar"
click at [215, 146] on input "text" at bounding box center [181, 147] width 220 height 11
type input "1234567"
click at [220, 137] on label "Ingredient code .a-a{fill:#347362;}.b-a{fill:#fff;}" at bounding box center [181, 136] width 220 height 7
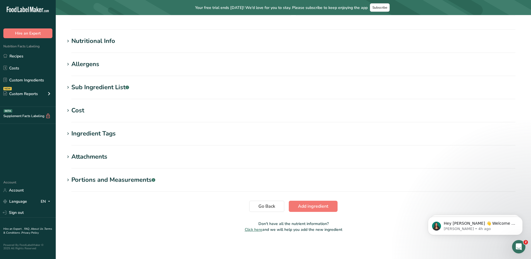
scroll to position [161, 0]
click at [68, 40] on icon at bounding box center [68, 41] width 5 height 8
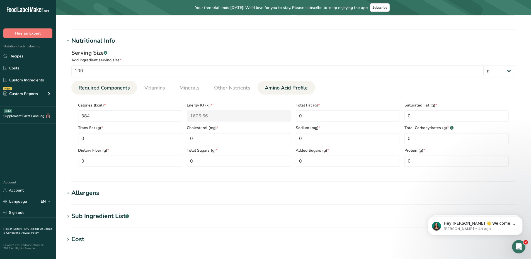
click at [265, 86] on span "Amino Acid Profile" at bounding box center [286, 88] width 43 height 8
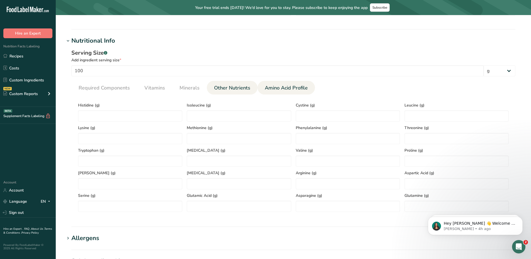
click at [240, 89] on span "Other Nutrients" at bounding box center [232, 88] width 36 height 8
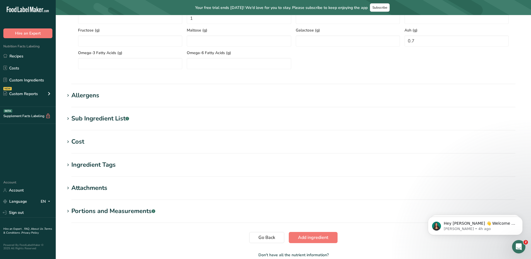
scroll to position [358, 0]
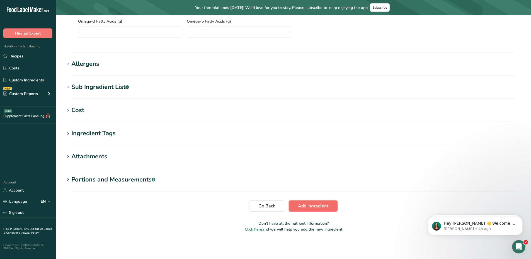
click at [329, 203] on button "Add ingredient" at bounding box center [313, 205] width 49 height 11
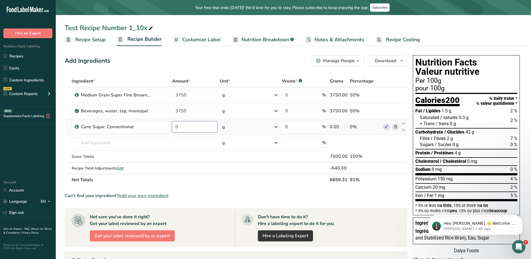
click at [203, 126] on input "0" at bounding box center [194, 126] width 45 height 11
type input "1000"
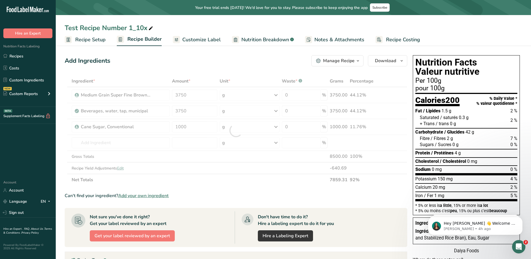
click at [222, 67] on div "Add Ingredients Manage Recipe Delete Recipe Duplicate Recipe Scale Recipe Save …" at bounding box center [238, 218] width 346 height 330
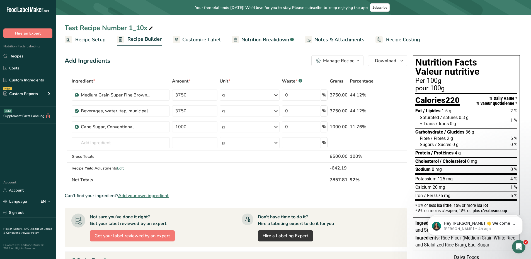
scroll to position [133, 0]
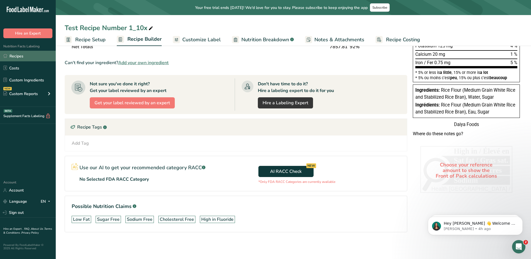
drag, startPoint x: 18, startPoint y: 55, endPoint x: 26, endPoint y: 56, distance: 9.0
click at [18, 55] on link "Recipes" at bounding box center [28, 56] width 56 height 11
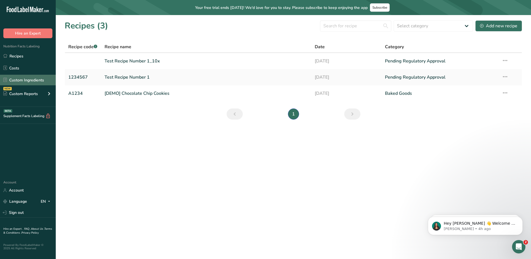
click at [18, 76] on link "Custom Ingredients" at bounding box center [28, 80] width 56 height 11
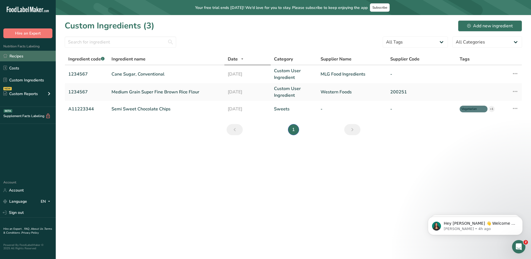
click at [16, 56] on link "Recipes" at bounding box center [28, 56] width 56 height 11
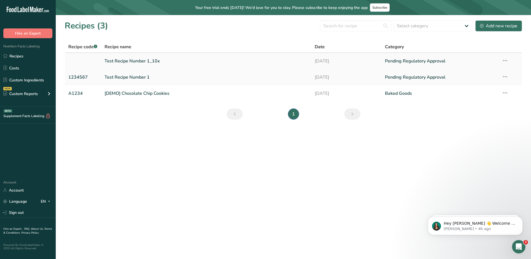
drag, startPoint x: 139, startPoint y: 55, endPoint x: 169, endPoint y: 59, distance: 29.5
click at [140, 55] on td "Test Recipe Number 1_10x" at bounding box center [206, 61] width 210 height 16
click at [149, 62] on link "Test Recipe Number 1_10x" at bounding box center [207, 61] width 204 height 12
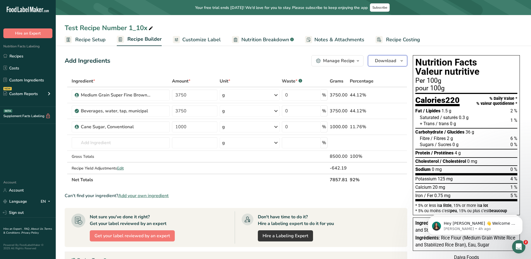
click at [402, 62] on icon "button" at bounding box center [401, 60] width 4 height 7
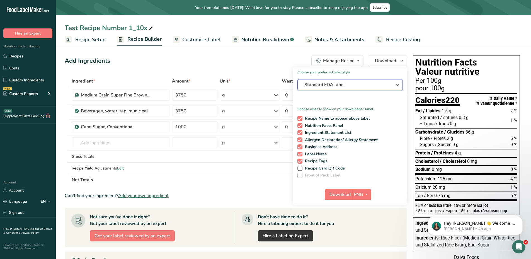
click at [351, 84] on span "Standard FDA label" at bounding box center [346, 84] width 84 height 7
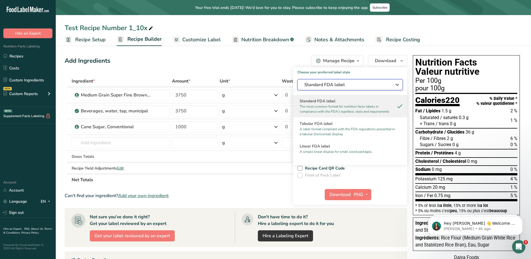
click at [376, 84] on span "Standard FDA label" at bounding box center [346, 84] width 84 height 7
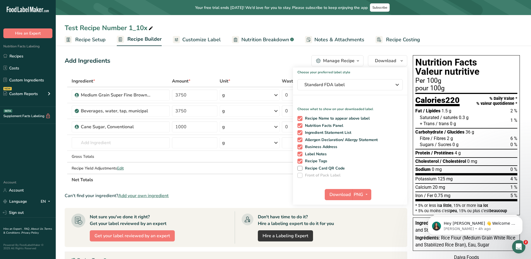
click at [357, 59] on icon "button" at bounding box center [358, 60] width 4 height 7
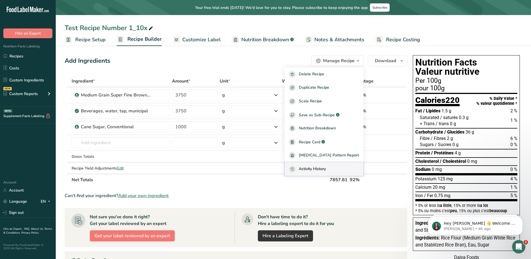
click at [326, 169] on span "Activity History" at bounding box center [312, 169] width 27 height 6
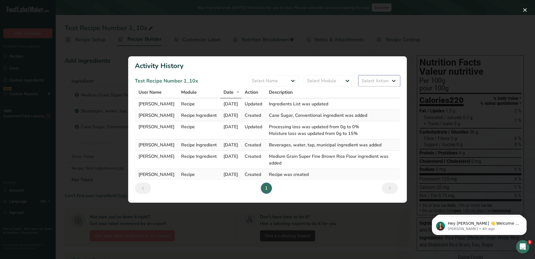
click at [376, 82] on select "Select Action All Create Update [GEOGRAPHIC_DATA]" at bounding box center [379, 80] width 42 height 11
click at [319, 81] on select "Select Module All Recipe Recipe Ingredient" at bounding box center [329, 80] width 50 height 11
click at [271, 79] on select "Select Name All [PERSON_NAME]" at bounding box center [274, 80] width 51 height 11
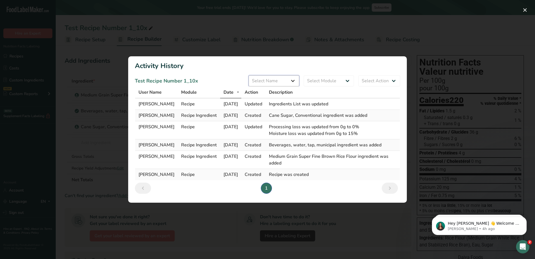
click at [270, 81] on select "Select Name All [PERSON_NAME]" at bounding box center [274, 80] width 51 height 11
click at [323, 81] on select "Select Module All Recipe Recipe Ingredient" at bounding box center [329, 80] width 50 height 11
drag, startPoint x: 324, startPoint y: 81, endPoint x: 302, endPoint y: 78, distance: 21.6
click at [324, 81] on select "Select Module All Recipe Recipe Ingredient" at bounding box center [329, 80] width 50 height 11
click at [384, 42] on div "Activity Log Modal" at bounding box center [267, 129] width 535 height 259
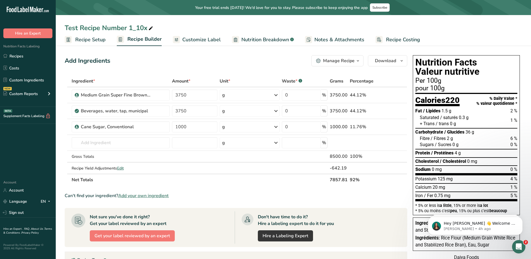
click at [353, 66] on button "Manage Recipe" at bounding box center [337, 60] width 52 height 11
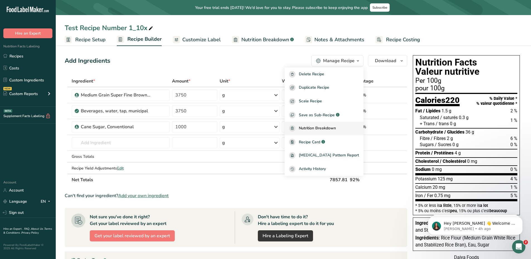
click at [336, 126] on span "Nutrition Breakdown" at bounding box center [317, 128] width 37 height 6
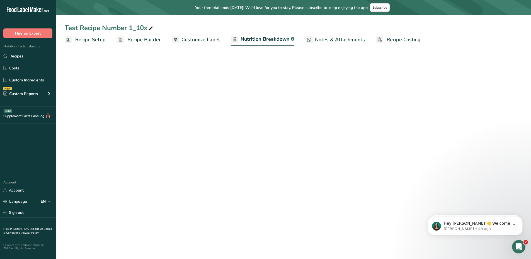
select select "Calories"
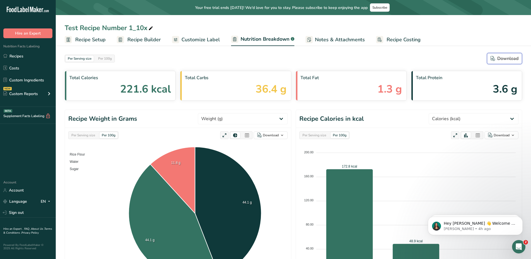
click at [514, 57] on div "Download" at bounding box center [505, 58] width 28 height 7
click at [91, 42] on span "Recipe Setup" at bounding box center [90, 40] width 30 height 8
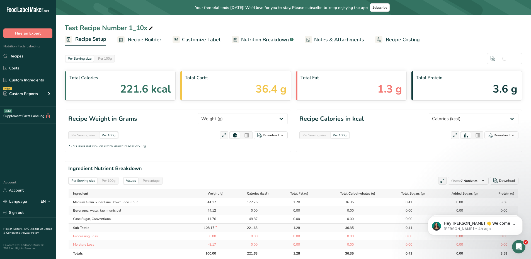
click at [149, 42] on span "Recipe Builder" at bounding box center [144, 40] width 33 height 8
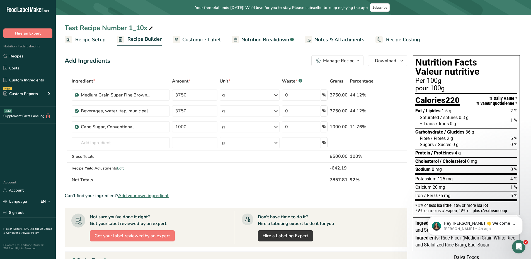
click at [365, 60] on div "Manage Recipe Delete Recipe Duplicate Recipe Scale Recipe Save as Sub-Recipe .a…" at bounding box center [359, 60] width 96 height 11
click at [346, 60] on div "Manage Recipe" at bounding box center [338, 60] width 31 height 7
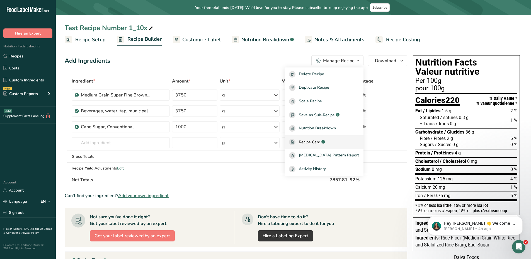
click at [328, 145] on div "Recipe Card .a-a{fill:#347362;}.b-a{fill:#fff;}" at bounding box center [324, 142] width 70 height 6
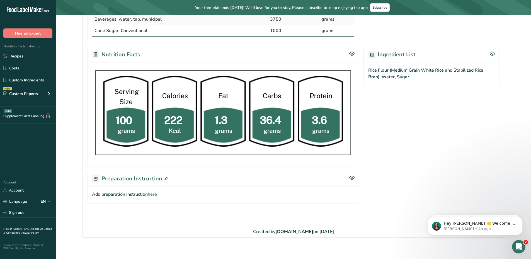
scroll to position [156, 0]
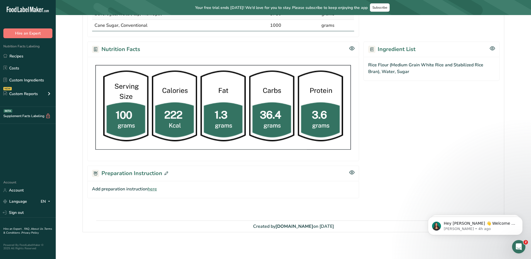
drag, startPoint x: 28, startPoint y: 53, endPoint x: 57, endPoint y: 57, distance: 29.6
click at [28, 53] on link "Recipes" at bounding box center [28, 56] width 56 height 11
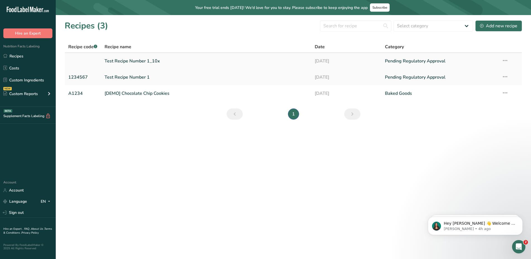
click at [137, 61] on link "Test Recipe Number 1_10x" at bounding box center [207, 61] width 204 height 12
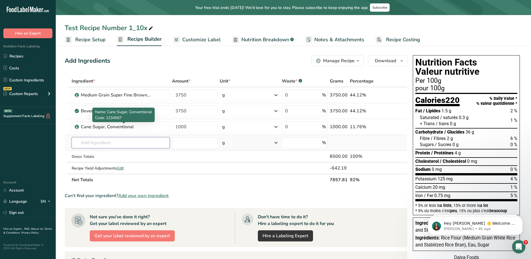
click at [133, 142] on input "text" at bounding box center [121, 142] width 98 height 11
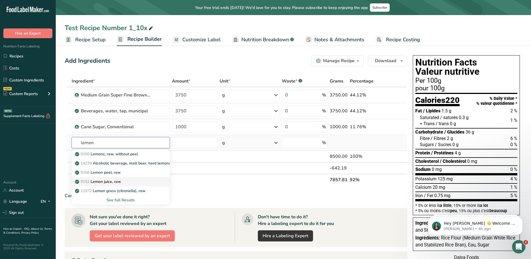
type input "lemon"
click at [111, 181] on p "9152 Lemon juice, raw" at bounding box center [98, 182] width 45 height 6
type input "Lemon juice, raw"
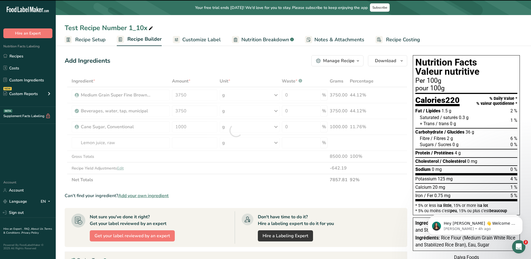
type input "0"
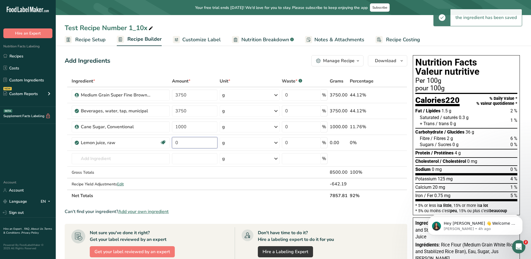
click at [185, 144] on input "0" at bounding box center [194, 142] width 45 height 11
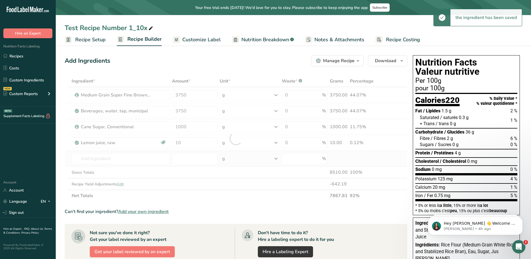
drag, startPoint x: 305, startPoint y: 152, endPoint x: 293, endPoint y: 148, distance: 13.1
click at [305, 152] on div "Ingredient * Amount * Unit * Waste * .a-a{fill:#347362;}.b-a{fill:#fff;} Grams …" at bounding box center [236, 138] width 343 height 126
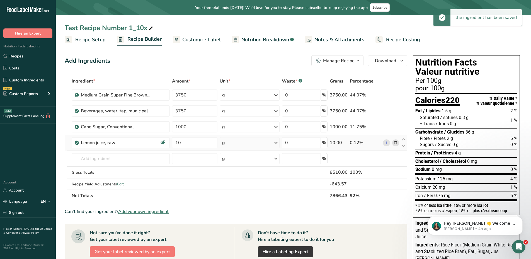
click at [261, 144] on div "g" at bounding box center [250, 142] width 60 height 11
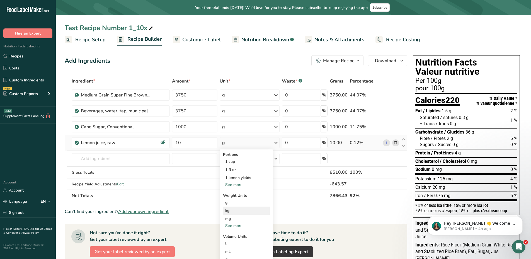
click at [236, 210] on div "kg" at bounding box center [246, 211] width 47 height 8
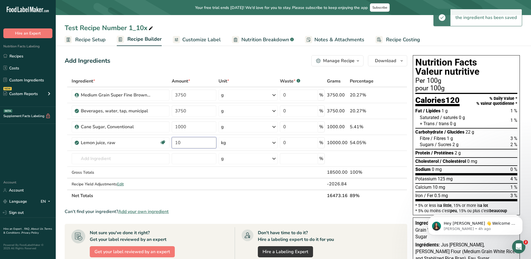
click at [190, 143] on input "10" at bounding box center [194, 142] width 45 height 11
type input "1"
type input "0.5"
click at [216, 60] on div "Add Ingredients Manage Recipe Delete Recipe Duplicate Recipe Scale Recipe Save …" at bounding box center [236, 60] width 343 height 11
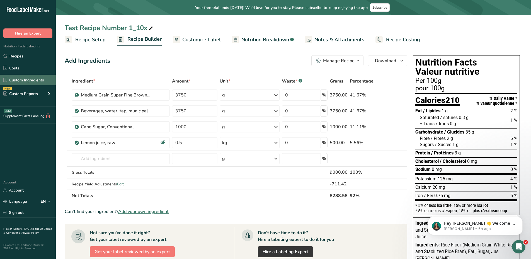
drag, startPoint x: 20, startPoint y: 75, endPoint x: 31, endPoint y: 76, distance: 10.9
click at [20, 75] on link "Custom Ingredients" at bounding box center [28, 80] width 56 height 11
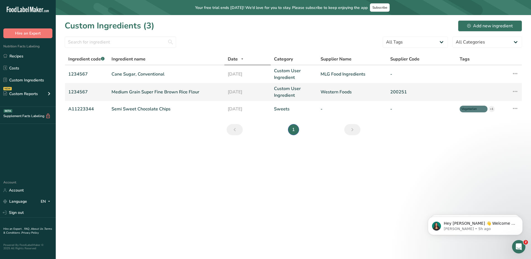
drag, startPoint x: 26, startPoint y: 91, endPoint x: 71, endPoint y: 96, distance: 45.2
click at [26, 91] on div "Custom Reports" at bounding box center [20, 94] width 35 height 6
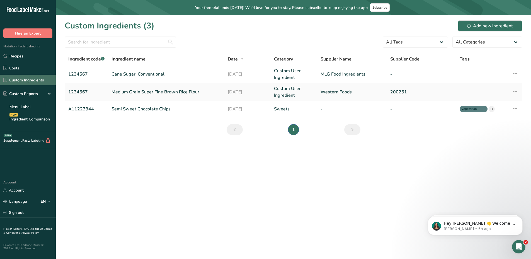
click at [25, 77] on link "Custom Ingredients" at bounding box center [28, 80] width 56 height 11
click at [24, 56] on link "Recipes" at bounding box center [28, 56] width 56 height 11
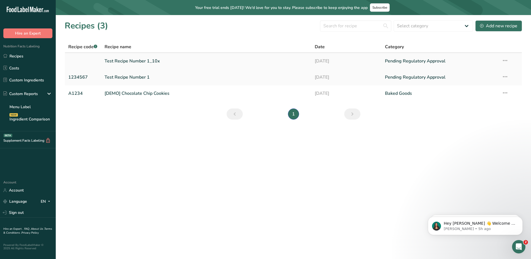
click at [127, 62] on link "Test Recipe Number 1_10x" at bounding box center [207, 61] width 204 height 12
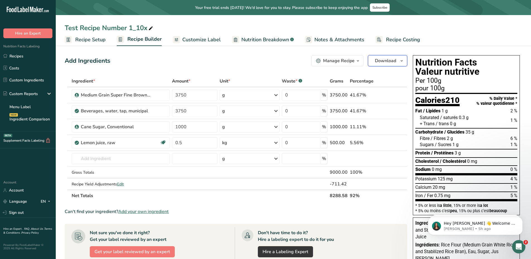
click at [398, 58] on span "button" at bounding box center [401, 60] width 7 height 7
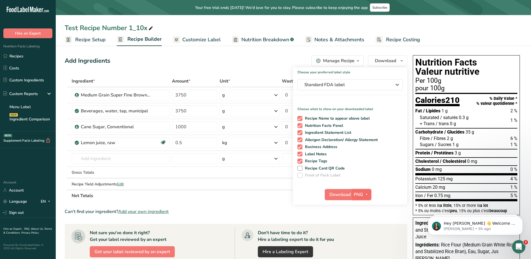
click at [368, 197] on icon "button" at bounding box center [366, 194] width 4 height 7
click at [362, 242] on link "TXT" at bounding box center [362, 242] width 18 height 9
checkbox input "false"
checkbox input "true"
click at [344, 196] on span "Download" at bounding box center [340, 194] width 21 height 7
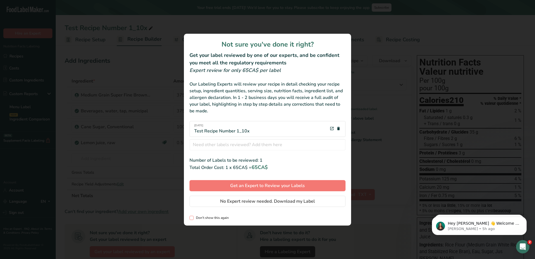
click at [213, 217] on span "Don't show this again" at bounding box center [211, 218] width 35 height 4
click at [193, 217] on input "Don't show this again" at bounding box center [192, 218] width 4 height 4
checkbox input "true"
click at [265, 201] on span "No Expert review needed. Download my Label" at bounding box center [267, 201] width 95 height 7
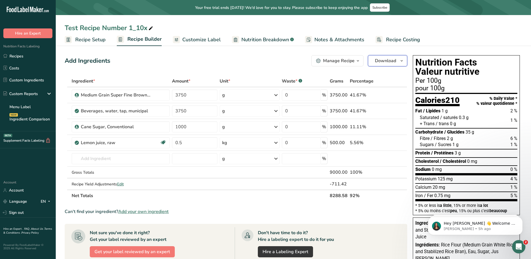
click at [397, 62] on button "Download" at bounding box center [387, 60] width 39 height 11
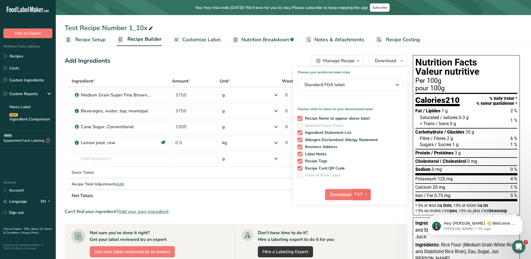
click at [367, 193] on icon "button" at bounding box center [366, 194] width 4 height 7
click at [375, 86] on span "Standard FDA label" at bounding box center [346, 84] width 84 height 7
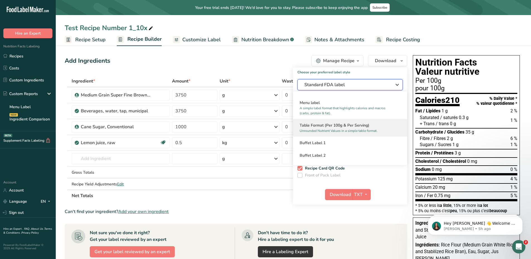
scroll to position [419, 0]
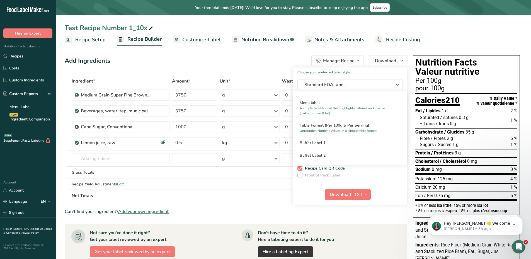
click at [279, 195] on th "Net Totals" at bounding box center [200, 196] width 258 height 12
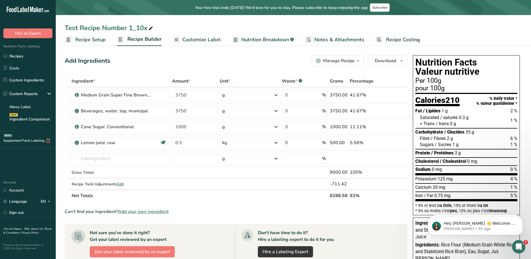
drag, startPoint x: 154, startPoint y: 83, endPoint x: 134, endPoint y: 78, distance: 20.6
click at [134, 78] on div "Ingredient *" at bounding box center [121, 81] width 98 height 7
click at [136, 81] on div "Ingredient *" at bounding box center [121, 81] width 98 height 7
drag, startPoint x: 137, startPoint y: 81, endPoint x: 142, endPoint y: 80, distance: 4.5
click at [137, 81] on div "Ingredient *" at bounding box center [121, 81] width 98 height 7
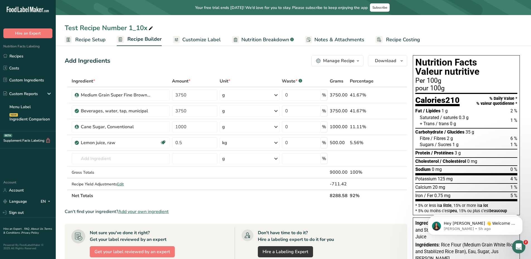
click at [258, 76] on th "Unit *" at bounding box center [250, 82] width 62 height 12
drag, startPoint x: 358, startPoint y: 74, endPoint x: 368, endPoint y: 82, distance: 13.1
click at [359, 74] on div "Add Ingredients Manage Recipe Delete Recipe Duplicate Recipe Scale Recipe Save …" at bounding box center [238, 226] width 346 height 346
click at [369, 82] on span "Percentage" at bounding box center [362, 81] width 24 height 7
click at [384, 82] on th at bounding box center [391, 82] width 18 height 12
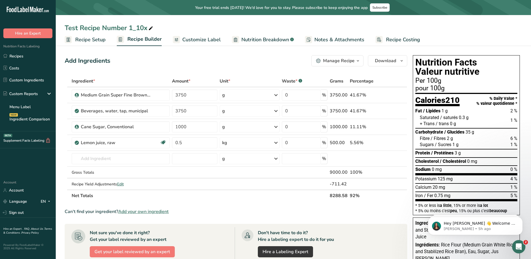
click at [199, 41] on span "Customize Label" at bounding box center [201, 40] width 38 height 8
